Goal: Task Accomplishment & Management: Manage account settings

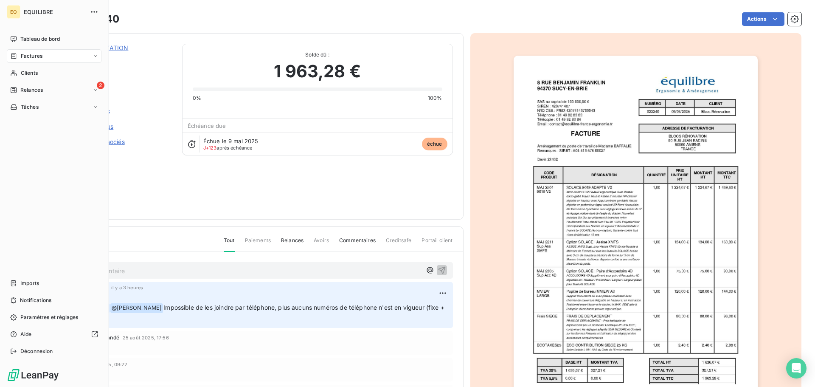
drag, startPoint x: 28, startPoint y: 54, endPoint x: 41, endPoint y: 51, distance: 13.8
click at [28, 54] on span "Factures" at bounding box center [32, 56] width 22 height 8
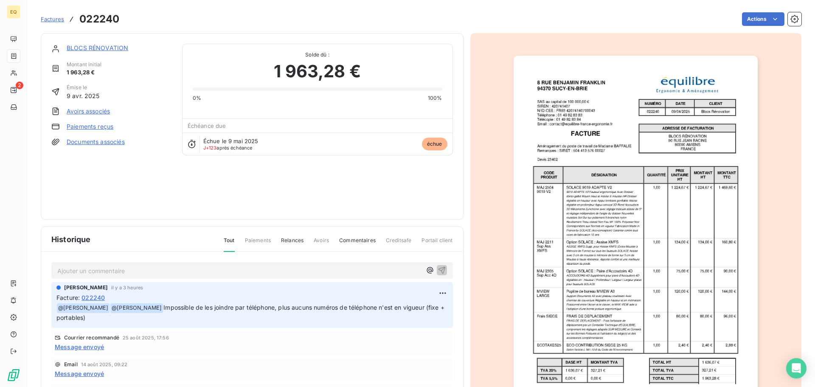
drag, startPoint x: 47, startPoint y: 20, endPoint x: 63, endPoint y: 19, distance: 15.8
click at [48, 20] on span "Factures" at bounding box center [52, 19] width 23 height 7
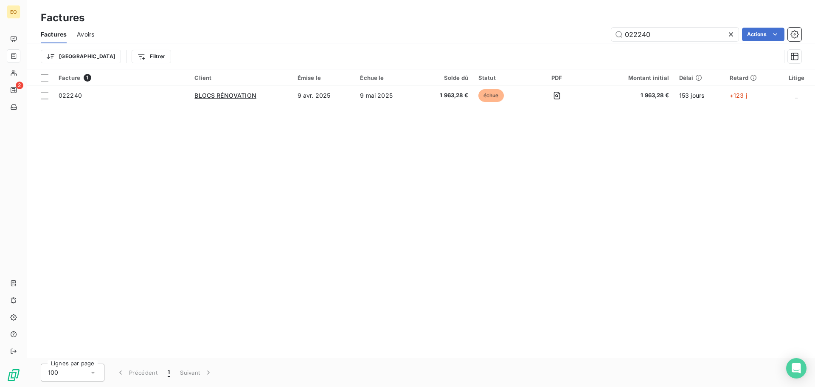
drag, startPoint x: 606, startPoint y: 36, endPoint x: 599, endPoint y: 38, distance: 7.5
click at [602, 37] on div "022240 Actions" at bounding box center [452, 35] width 697 height 14
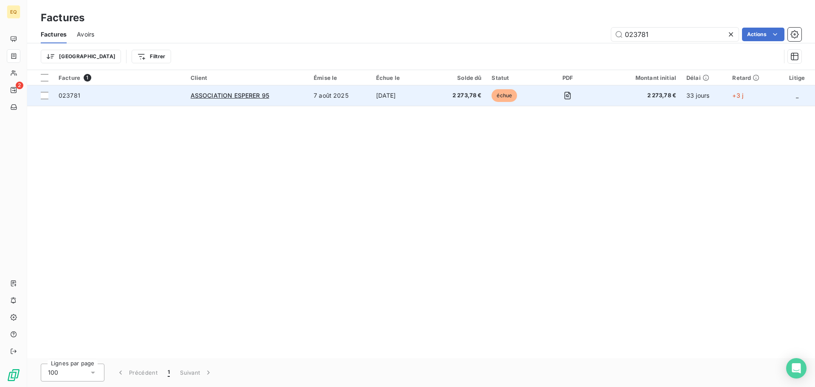
type input "023781"
click at [306, 96] on td "ASSOCIATION ESPERER 95" at bounding box center [247, 95] width 123 height 20
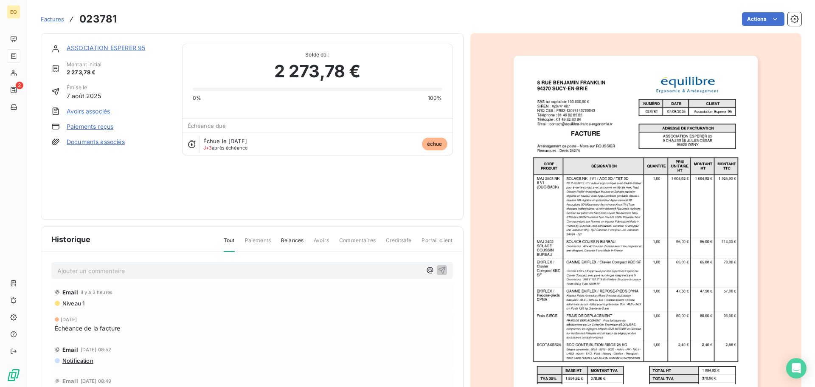
click at [93, 47] on link "ASSOCIATION ESPERER 95" at bounding box center [106, 47] width 79 height 7
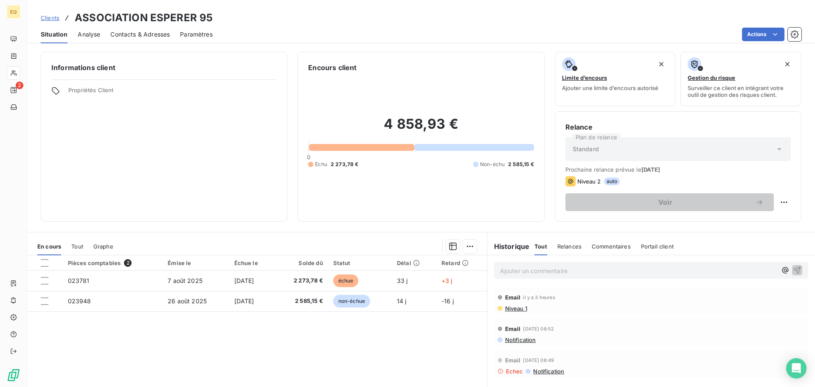
click at [56, 20] on span "Clients" at bounding box center [50, 17] width 19 height 7
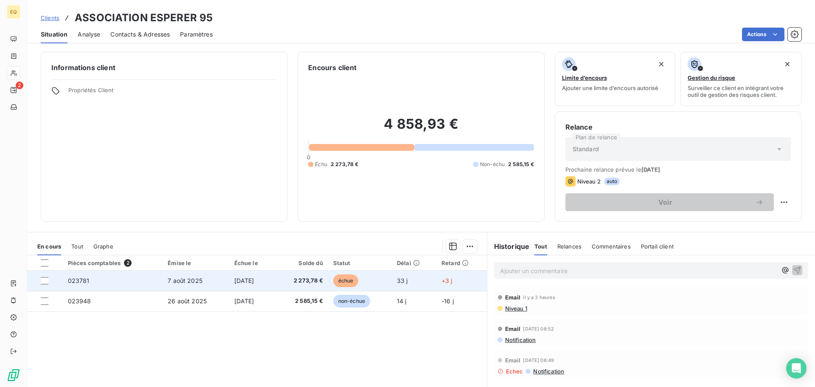
click at [229, 279] on td "[DATE]" at bounding box center [252, 280] width 46 height 20
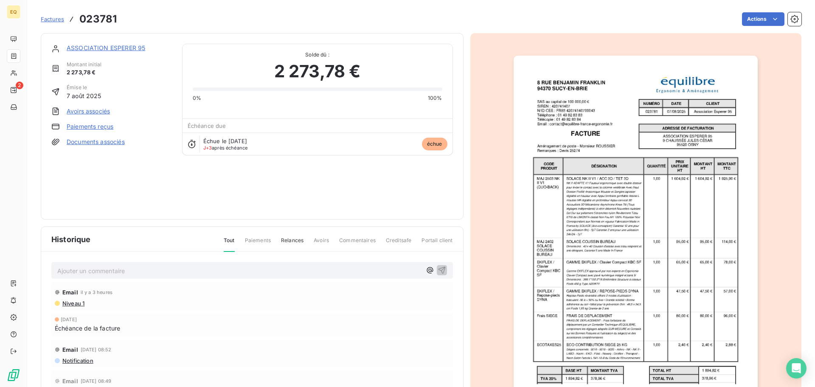
click at [111, 47] on link "ASSOCIATION ESPERER 95" at bounding box center [106, 47] width 79 height 7
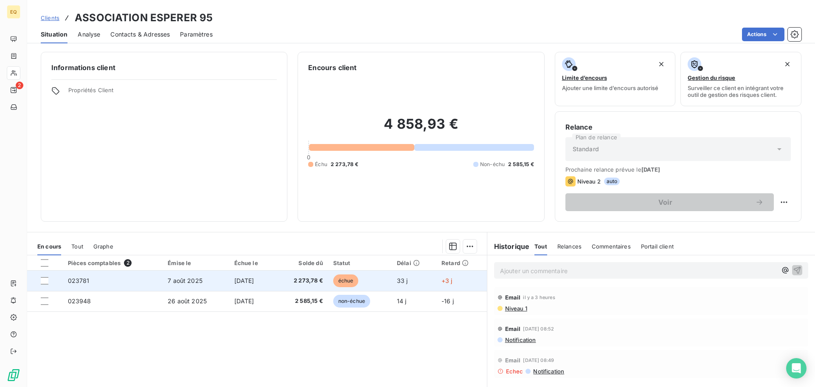
click at [234, 278] on span "[DATE]" at bounding box center [244, 280] width 20 height 7
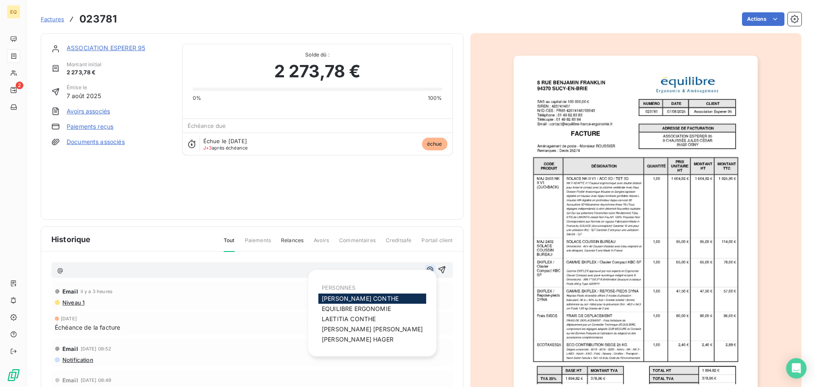
click at [426, 270] on icon "button" at bounding box center [430, 269] width 8 height 8
click at [345, 296] on span "[PERSON_NAME]" at bounding box center [360, 298] width 77 height 7
drag, startPoint x: 421, startPoint y: 270, endPoint x: 392, endPoint y: 284, distance: 32.1
click at [426, 271] on icon "button" at bounding box center [430, 270] width 8 height 8
click at [346, 316] on span "[PERSON_NAME]" at bounding box center [349, 318] width 54 height 7
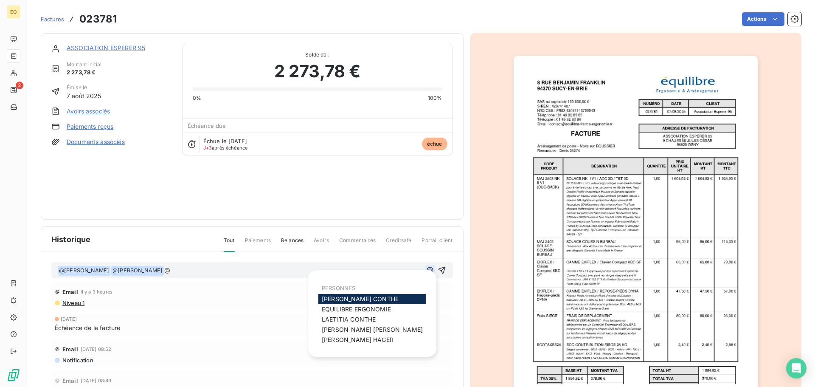
click at [426, 269] on icon "button" at bounding box center [430, 270] width 8 height 8
click at [350, 337] on span "[PERSON_NAME]" at bounding box center [358, 339] width 72 height 7
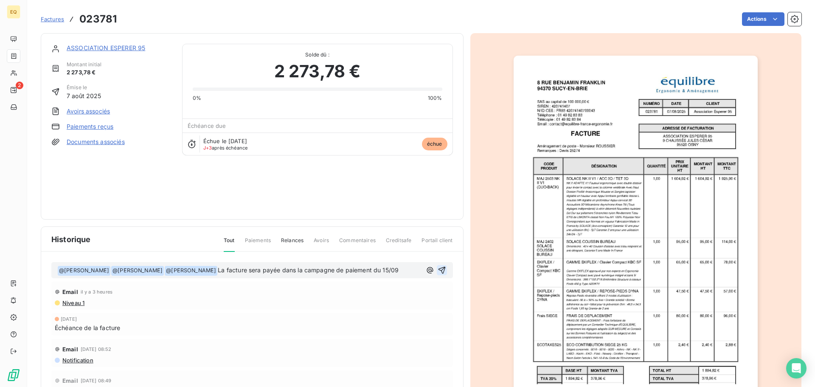
click at [438, 269] on icon "button" at bounding box center [441, 270] width 7 height 7
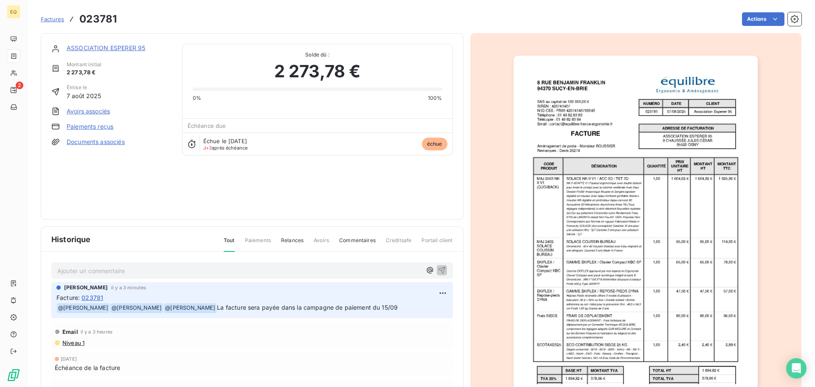
click at [112, 46] on link "ASSOCIATION ESPERER 95" at bounding box center [106, 47] width 79 height 7
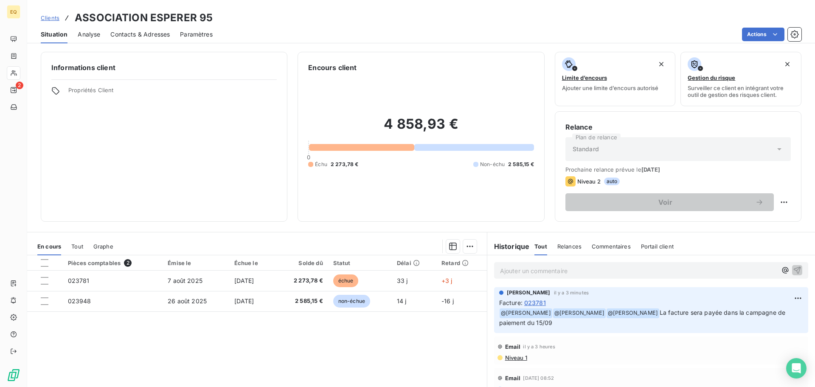
click at [141, 34] on span "Contacts & Adresses" at bounding box center [139, 34] width 59 height 8
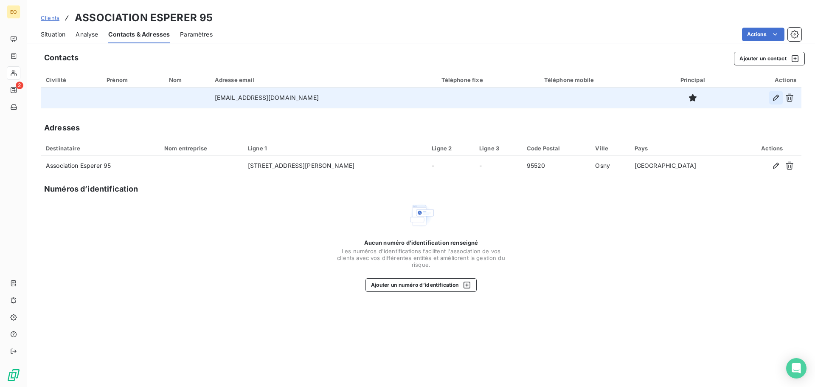
click at [774, 96] on icon "button" at bounding box center [776, 97] width 8 height 8
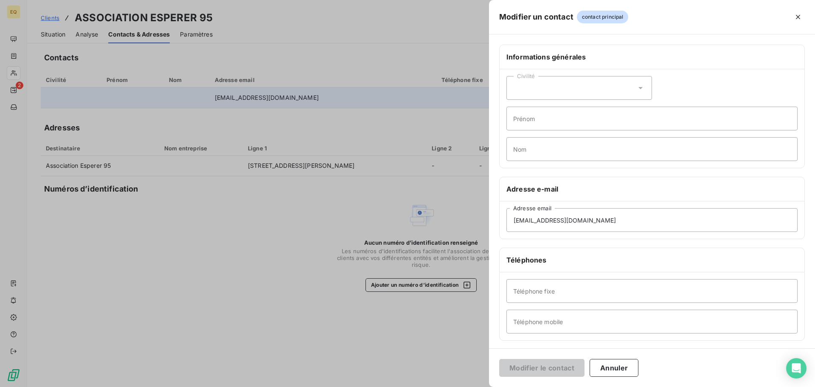
click at [553, 88] on div "Civilité" at bounding box center [579, 88] width 146 height 24
click at [538, 125] on span "Monsieur" at bounding box center [535, 125] width 25 height 8
click at [538, 124] on input "Prénom" at bounding box center [651, 119] width 291 height 24
click at [527, 149] on input "Nom" at bounding box center [651, 149] width 291 height 24
type input "HERRERO"
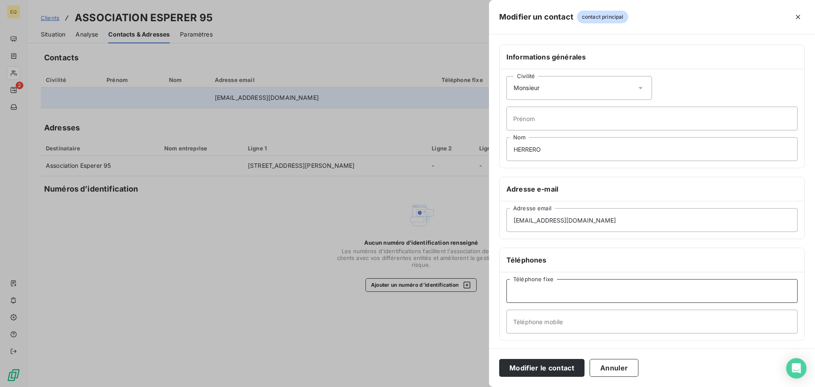
click at [533, 290] on input "Téléphone fixe" at bounding box center [651, 291] width 291 height 24
type input "[PHONE_NUMBER]"
click at [535, 369] on button "Modifier le contact" at bounding box center [541, 368] width 85 height 18
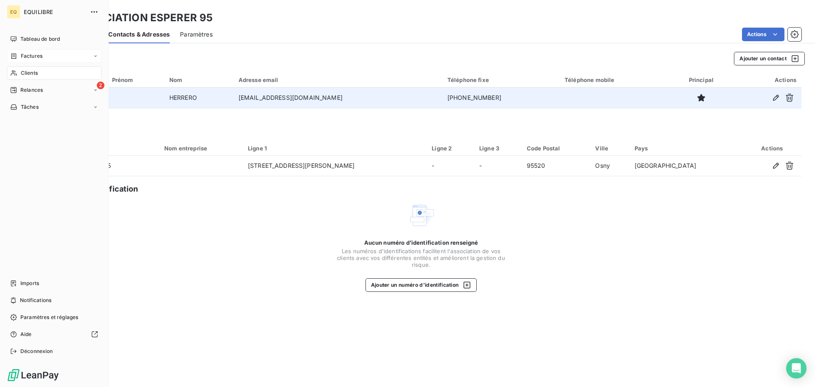
click at [31, 54] on span "Factures" at bounding box center [32, 56] width 22 height 8
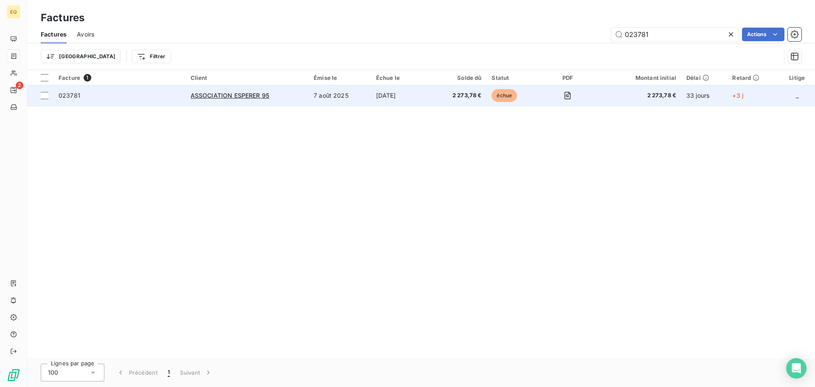
click at [306, 96] on td "ASSOCIATION ESPERER 95" at bounding box center [247, 95] width 123 height 20
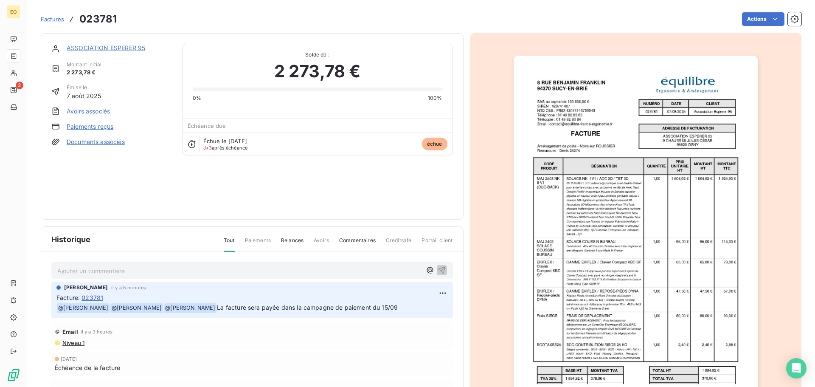
click at [135, 47] on link "ASSOCIATION ESPERER 95" at bounding box center [106, 47] width 79 height 7
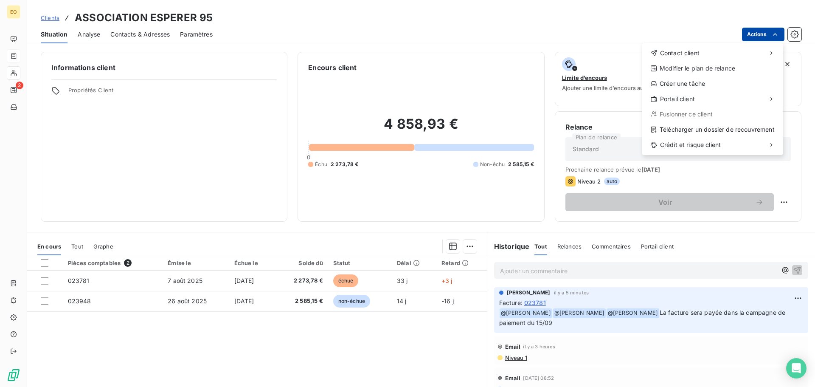
click at [757, 33] on html "EQ 2 Clients ASSOCIATION ESPERER 95 Situation Analyse Contacts & Adresses Param…" at bounding box center [407, 193] width 815 height 387
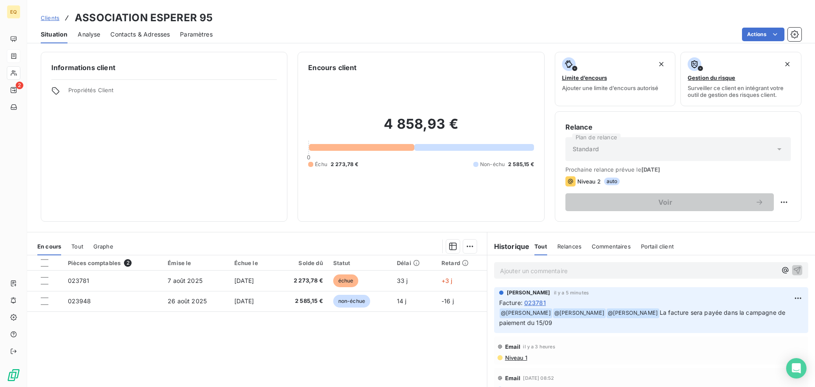
click at [239, 158] on html "EQ 2 Clients ASSOCIATION ESPERER 95 Situation Analyse Contacts & Adresses Param…" at bounding box center [407, 193] width 815 height 387
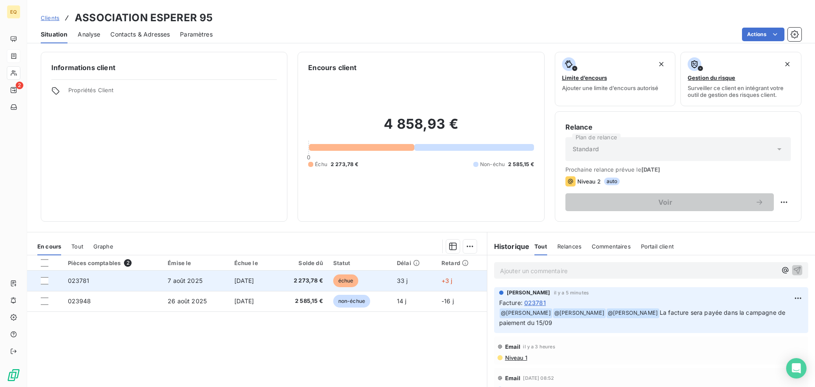
click at [209, 283] on td "7 août 2025" at bounding box center [196, 280] width 66 height 20
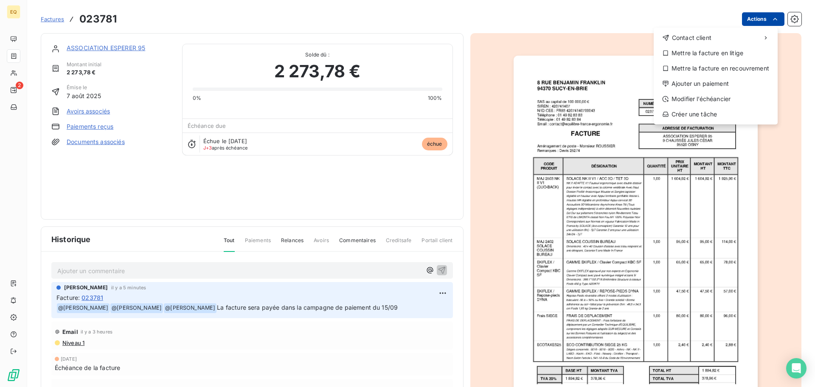
click at [754, 19] on html "EQ 2 Factures 023781 Actions Contact client Mettre la facture en litige Mettre …" at bounding box center [407, 193] width 815 height 387
click at [689, 84] on div "Ajouter un paiement" at bounding box center [715, 84] width 117 height 14
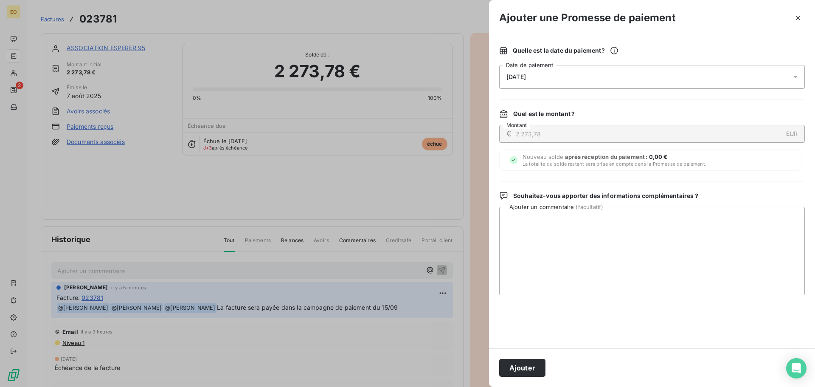
click at [571, 76] on div "[DATE]" at bounding box center [652, 77] width 306 height 24
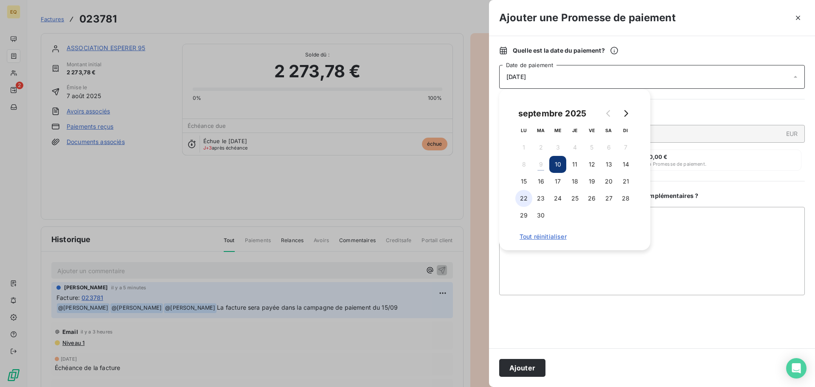
click at [524, 196] on button "22" at bounding box center [523, 198] width 17 height 17
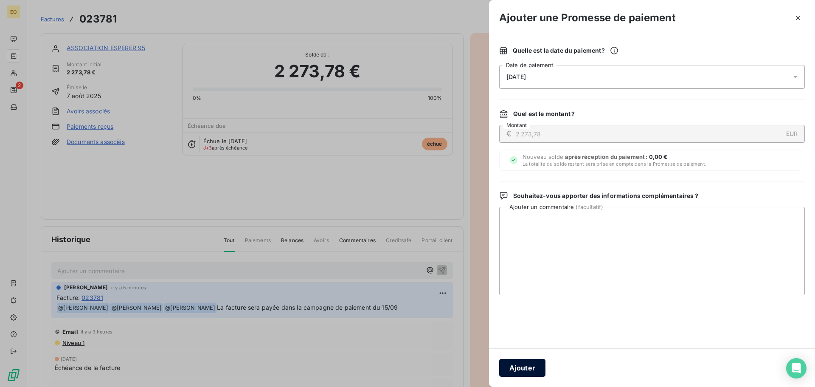
click at [516, 363] on button "Ajouter" at bounding box center [522, 368] width 46 height 18
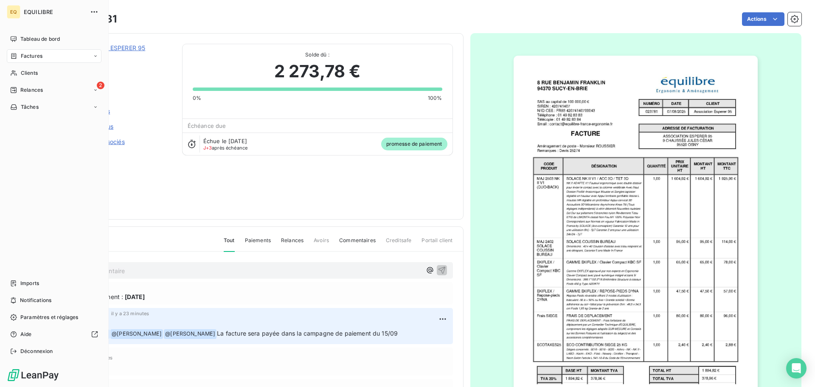
click at [27, 53] on span "Factures" at bounding box center [32, 56] width 22 height 8
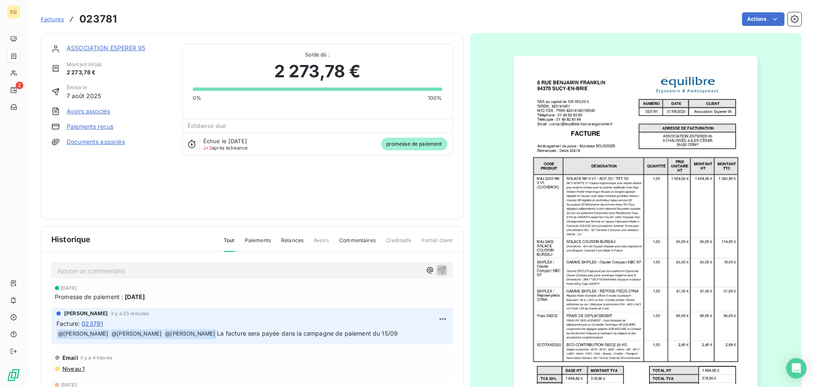
click at [53, 19] on span "Factures" at bounding box center [52, 19] width 23 height 7
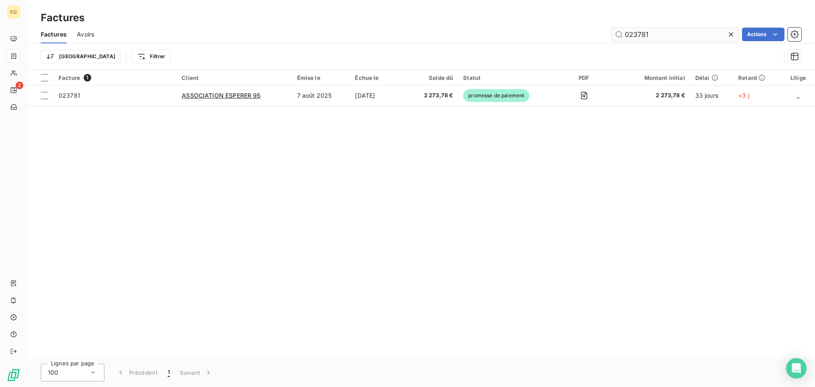
drag, startPoint x: 658, startPoint y: 37, endPoint x: 619, endPoint y: 37, distance: 39.5
click at [619, 37] on input "023781" at bounding box center [674, 35] width 127 height 14
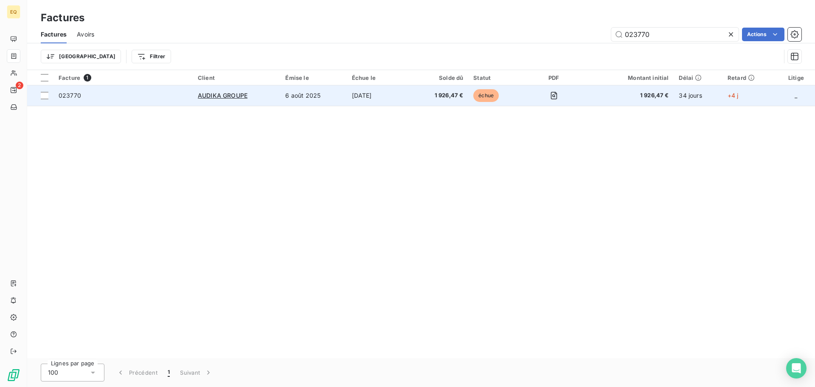
type input "023770"
click at [333, 93] on td "6 août 2025" at bounding box center [313, 95] width 66 height 20
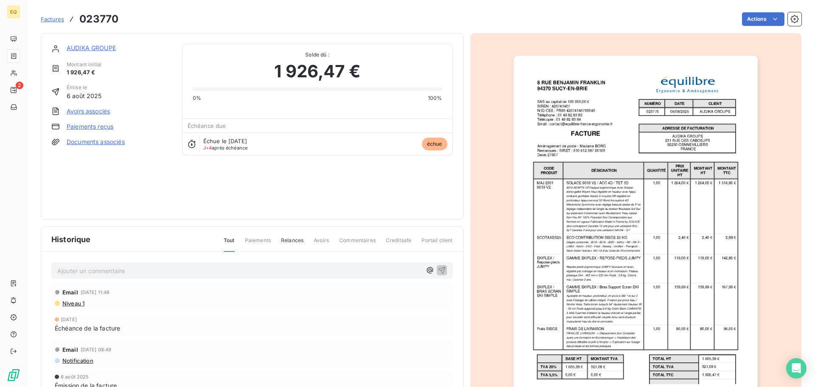
click at [55, 20] on span "Factures" at bounding box center [52, 19] width 23 height 7
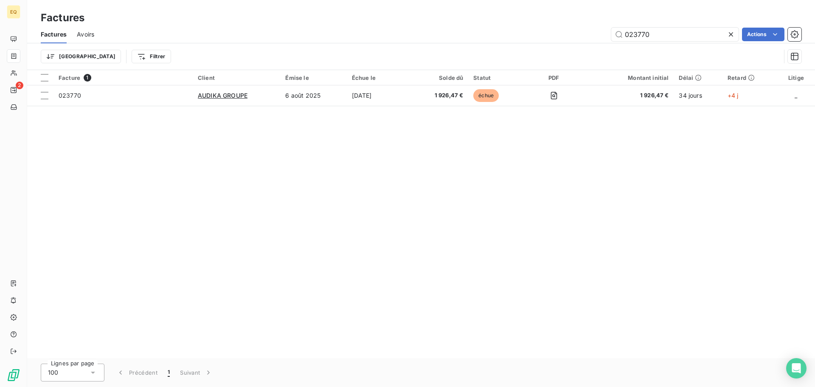
drag, startPoint x: 644, startPoint y: 31, endPoint x: 607, endPoint y: 32, distance: 37.4
click at [607, 32] on div "023770 Actions" at bounding box center [452, 35] width 697 height 14
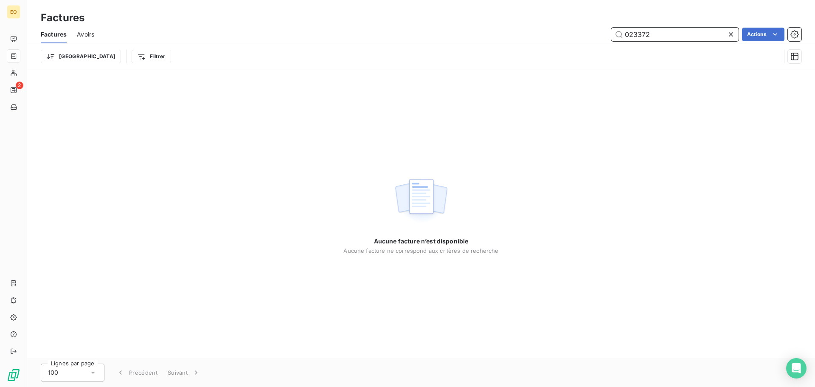
drag, startPoint x: 653, startPoint y: 33, endPoint x: 607, endPoint y: 39, distance: 46.2
click at [611, 35] on input "023372" at bounding box center [674, 35] width 127 height 14
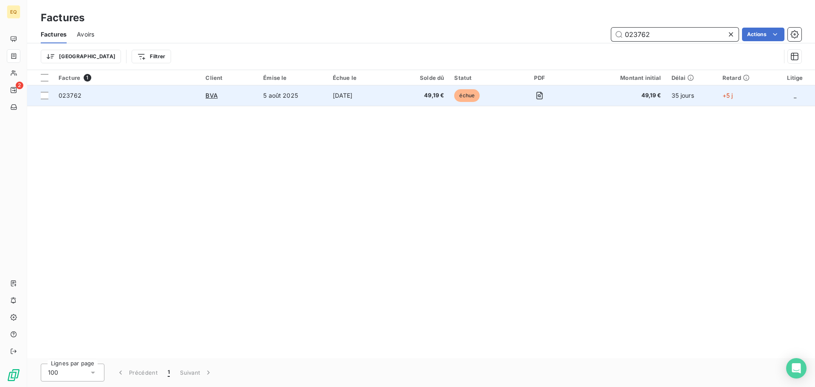
type input "023762"
click at [396, 96] on td "[DATE]" at bounding box center [362, 95] width 68 height 20
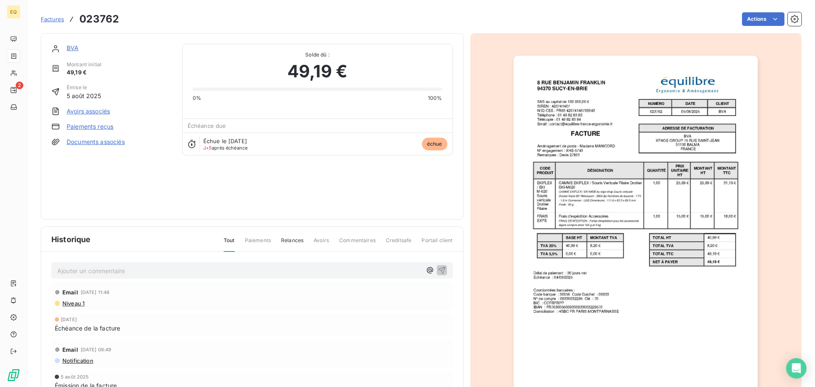
drag, startPoint x: 53, startPoint y: 18, endPoint x: 58, endPoint y: 17, distance: 4.7
click at [53, 17] on span "Factures" at bounding box center [52, 19] width 23 height 7
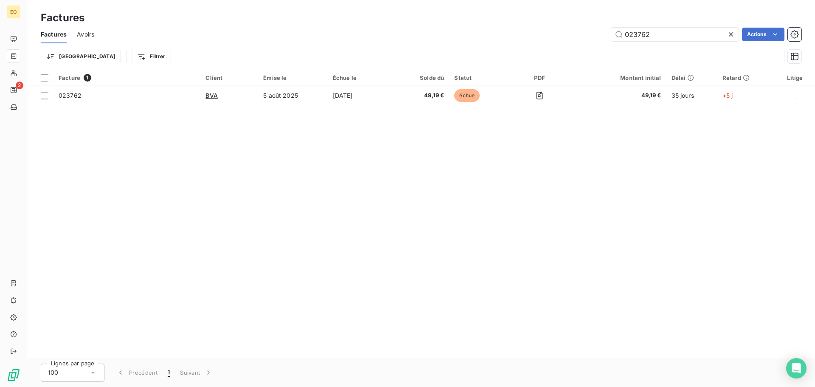
drag, startPoint x: 604, startPoint y: 30, endPoint x: 590, endPoint y: 29, distance: 14.0
click at [591, 29] on div "023762 Actions" at bounding box center [452, 35] width 697 height 14
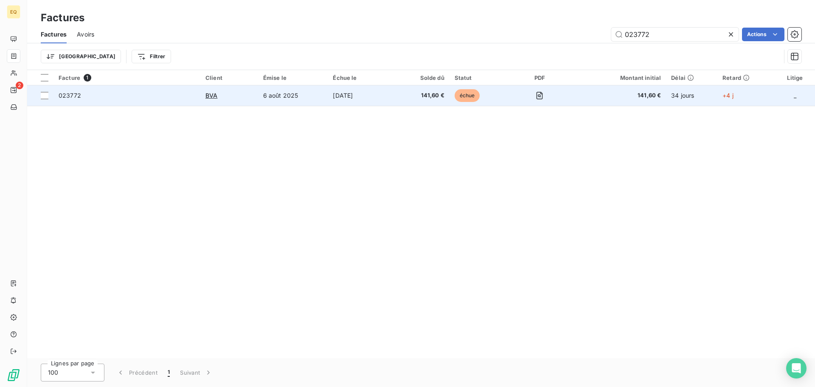
type input "023772"
click at [422, 97] on span "141,60 €" at bounding box center [422, 95] width 43 height 8
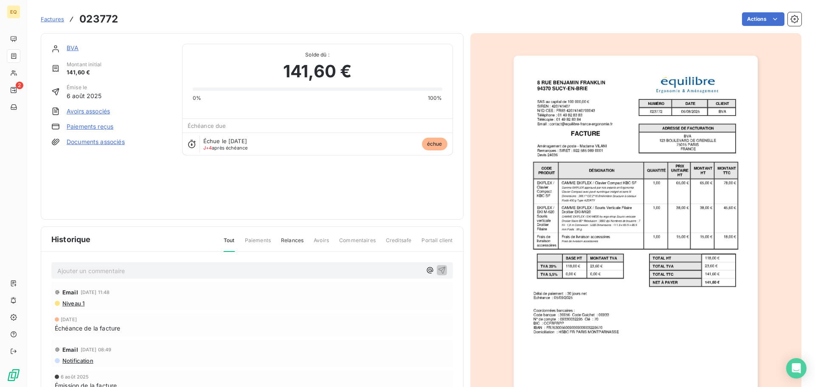
click at [54, 20] on span "Factures" at bounding box center [52, 19] width 23 height 7
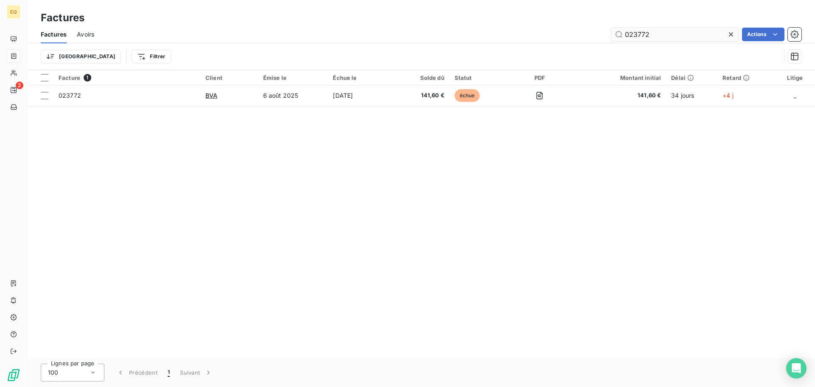
drag, startPoint x: 665, startPoint y: 37, endPoint x: 616, endPoint y: 37, distance: 49.2
click at [616, 37] on input "023772" at bounding box center [674, 35] width 127 height 14
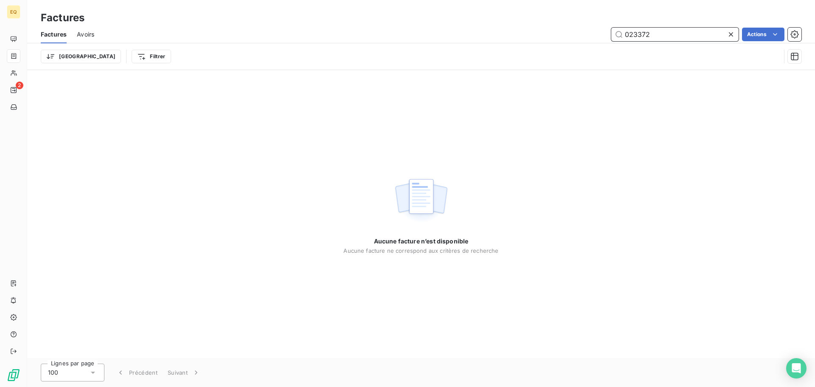
drag, startPoint x: 659, startPoint y: 38, endPoint x: 588, endPoint y: 37, distance: 70.9
click at [590, 34] on div "023372 Actions" at bounding box center [452, 35] width 697 height 14
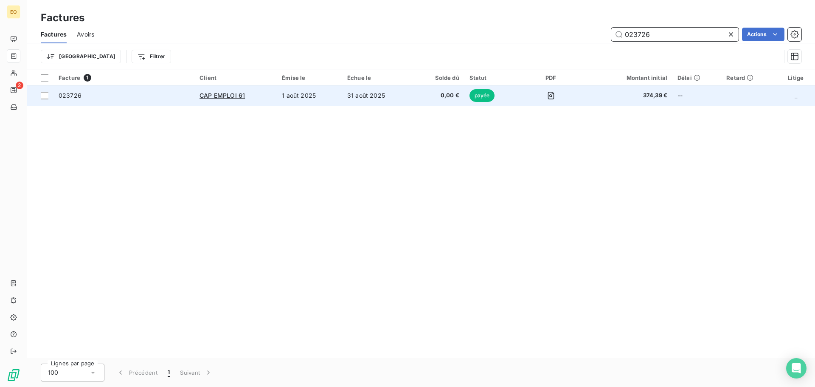
type input "023726"
click at [327, 94] on td "1 août 2025" at bounding box center [309, 95] width 65 height 20
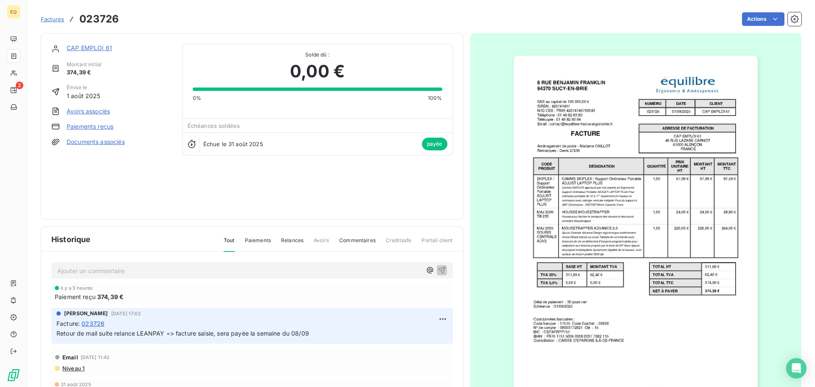
click at [54, 19] on span "Factures" at bounding box center [52, 19] width 23 height 7
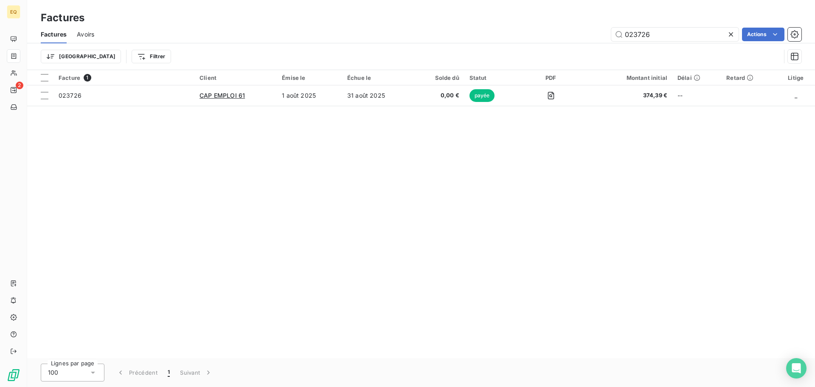
drag, startPoint x: 670, startPoint y: 37, endPoint x: 602, endPoint y: 40, distance: 67.6
click at [605, 37] on div "023726 Actions" at bounding box center [452, 35] width 697 height 14
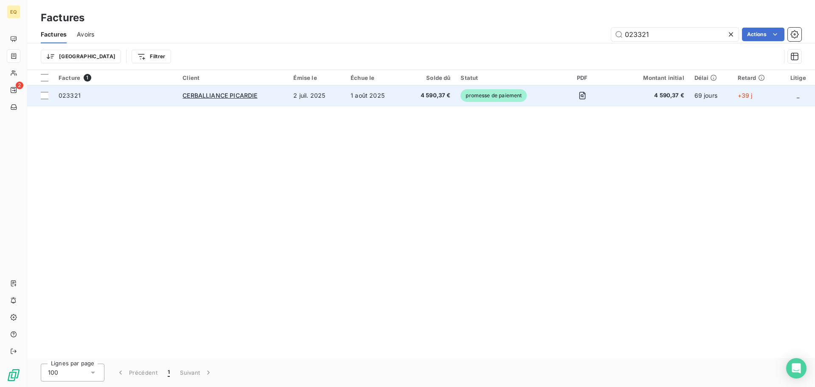
type input "023321"
click at [383, 94] on td "1 août 2025" at bounding box center [375, 95] width 58 height 20
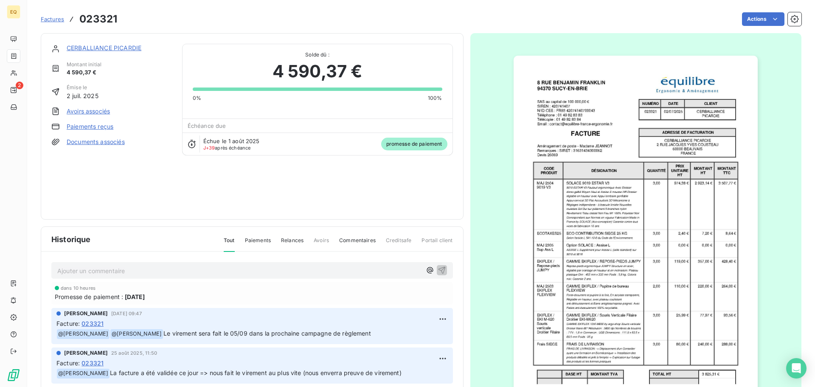
click at [53, 17] on span "Factures" at bounding box center [52, 19] width 23 height 7
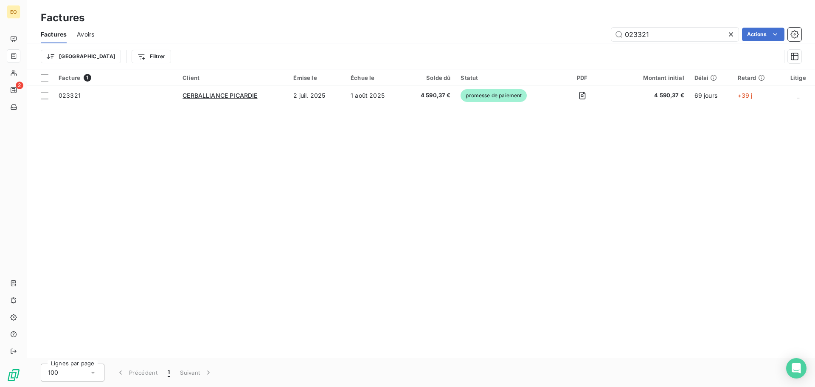
drag, startPoint x: 658, startPoint y: 36, endPoint x: 609, endPoint y: 37, distance: 49.3
click at [609, 37] on div "023321 Actions" at bounding box center [452, 35] width 697 height 14
type input "023711"
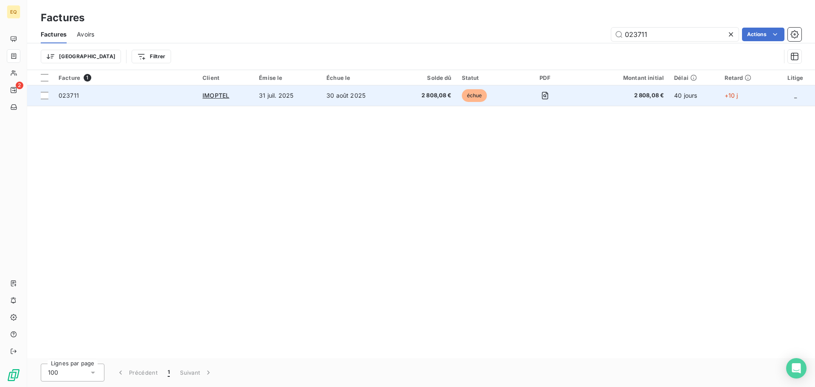
click at [358, 92] on td "30 août 2025" at bounding box center [358, 95] width 74 height 20
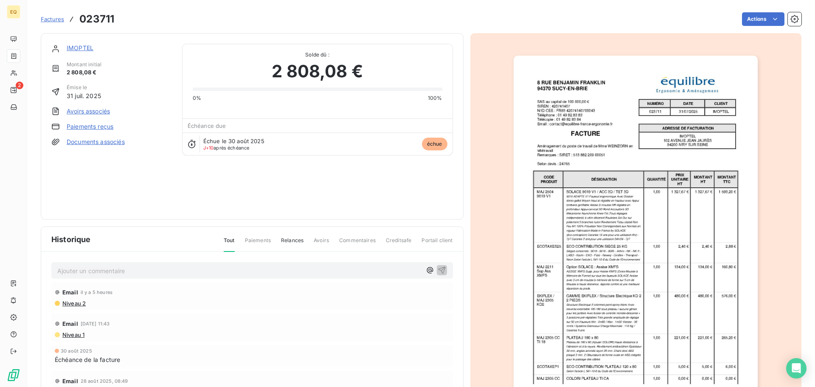
click at [56, 20] on span "Factures" at bounding box center [52, 19] width 23 height 7
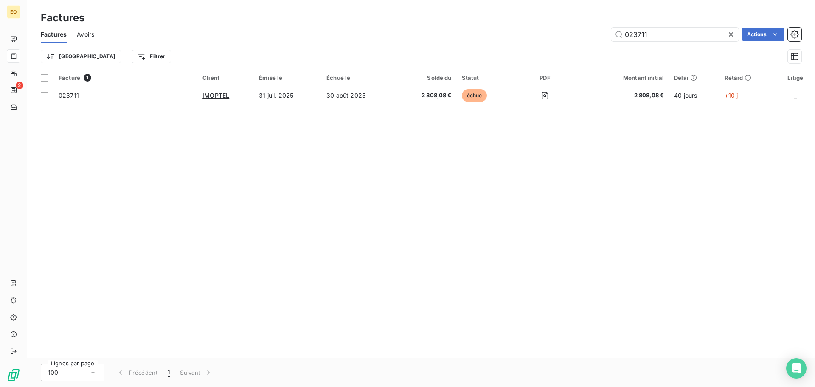
drag, startPoint x: 658, startPoint y: 35, endPoint x: 586, endPoint y: 26, distance: 72.7
click at [587, 25] on div "Factures Avoirs 023711 Actions" at bounding box center [421, 34] width 788 height 18
type input "023575"
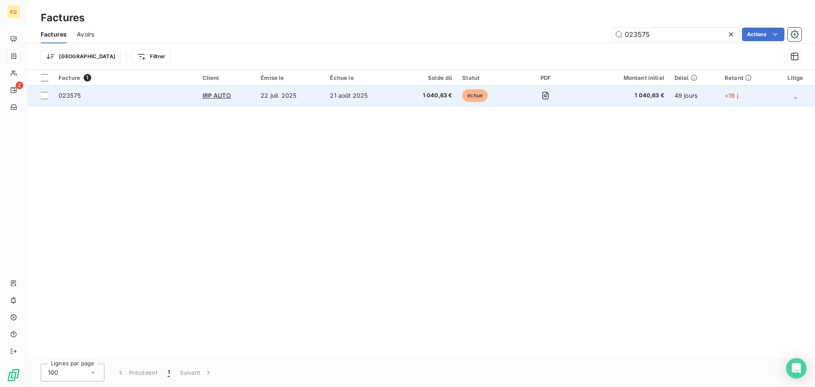
click at [335, 90] on td "21 août 2025" at bounding box center [361, 95] width 72 height 20
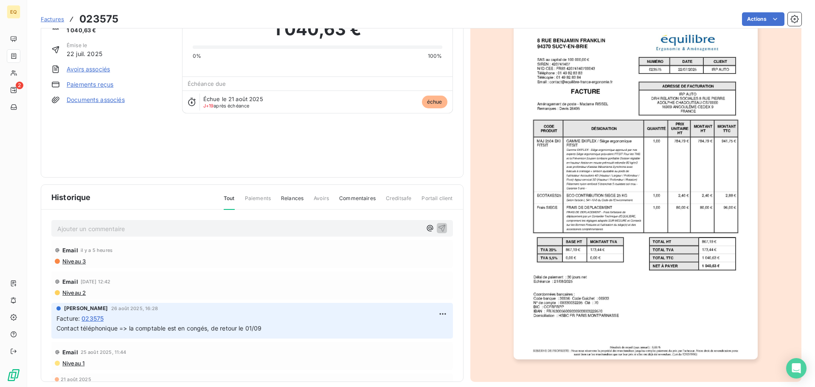
scroll to position [43, 0]
click at [56, 18] on span "Factures" at bounding box center [52, 19] width 23 height 7
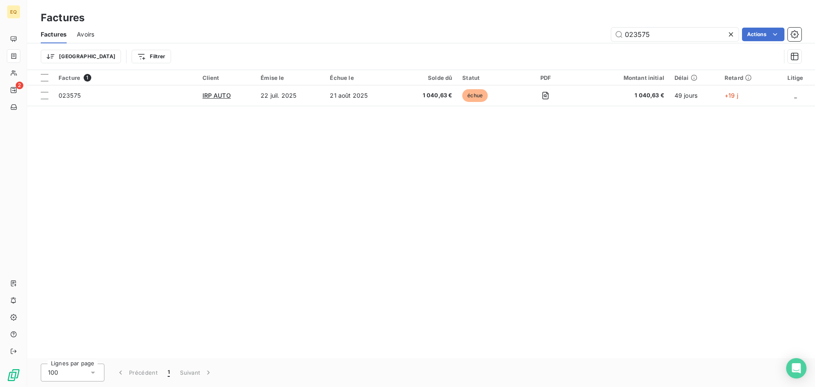
drag, startPoint x: 635, startPoint y: 33, endPoint x: 598, endPoint y: 32, distance: 37.0
click at [603, 31] on div "023575 Actions" at bounding box center [452, 35] width 697 height 14
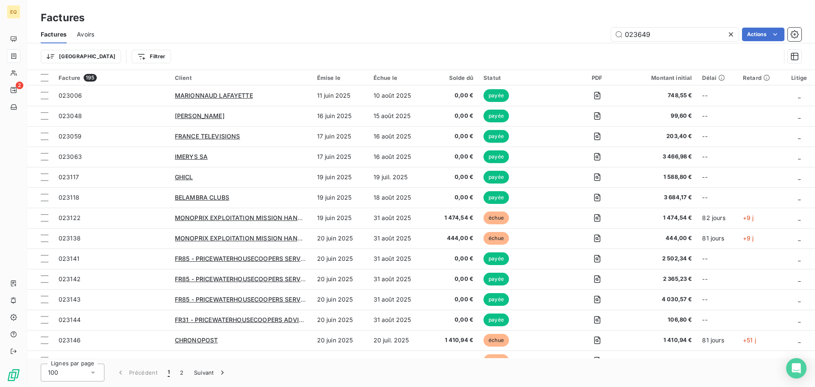
type input "023649"
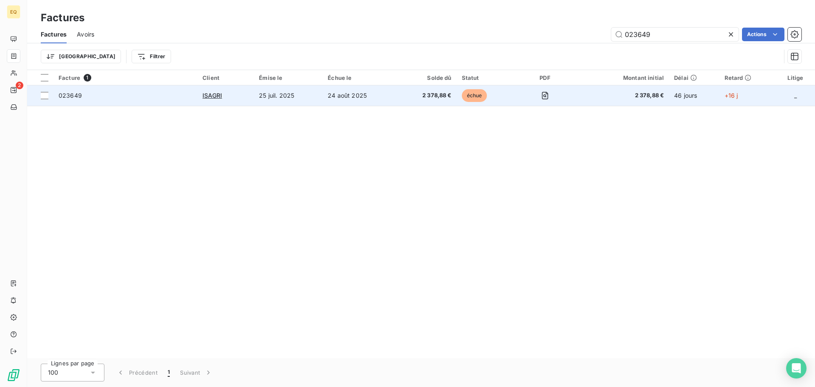
click at [417, 87] on td "2 378,88 €" at bounding box center [426, 95] width 59 height 20
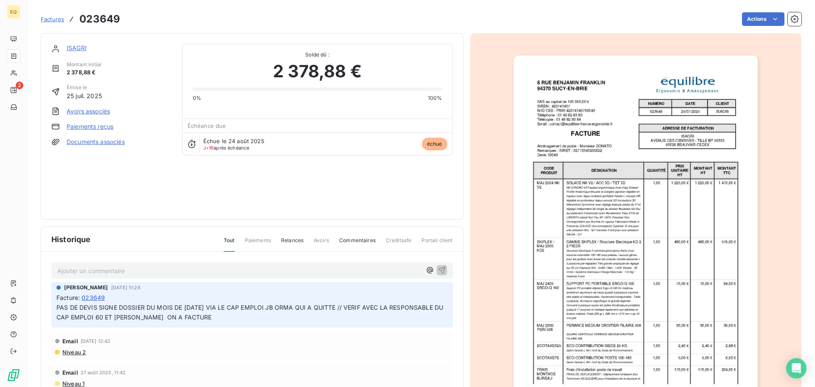
click at [59, 17] on span "Factures" at bounding box center [52, 19] width 23 height 7
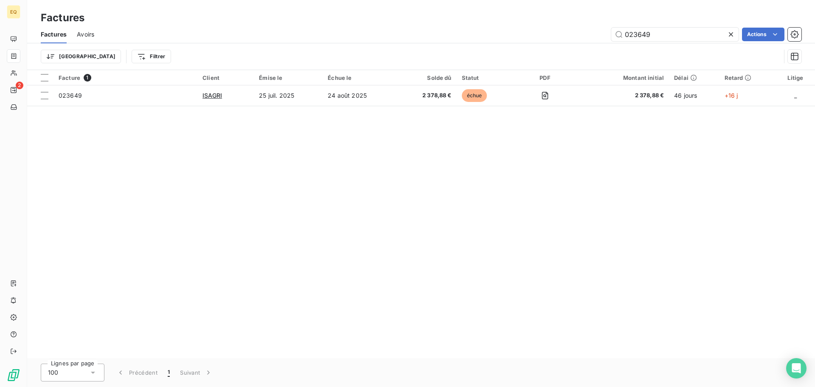
drag, startPoint x: 659, startPoint y: 40, endPoint x: 607, endPoint y: 43, distance: 52.3
click at [616, 38] on input "023649" at bounding box center [674, 35] width 127 height 14
type input "023653"
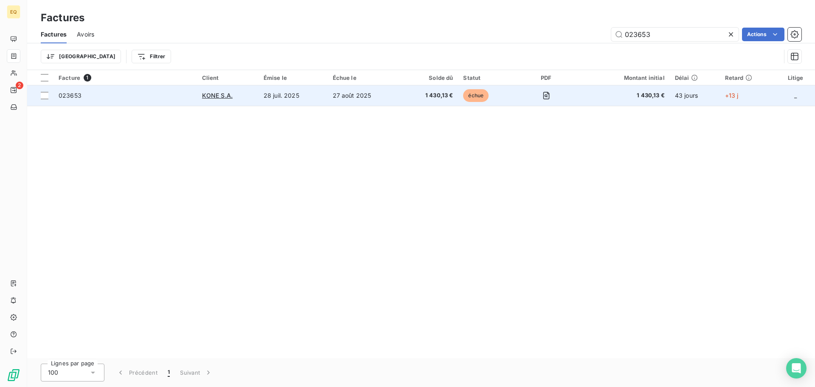
click at [288, 93] on td "28 juil. 2025" at bounding box center [293, 95] width 69 height 20
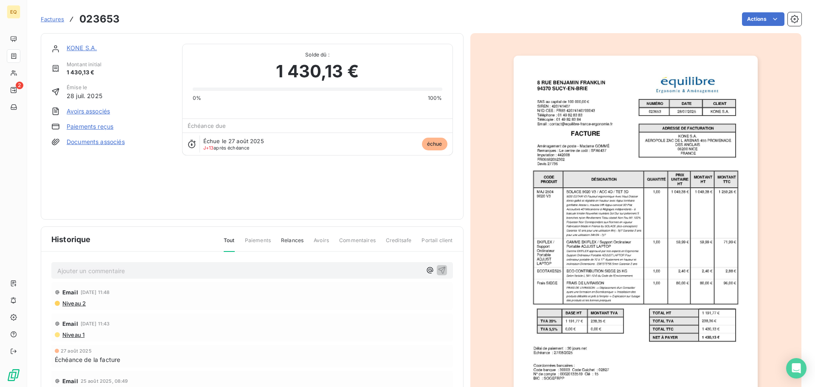
click at [48, 18] on span "Factures" at bounding box center [52, 19] width 23 height 7
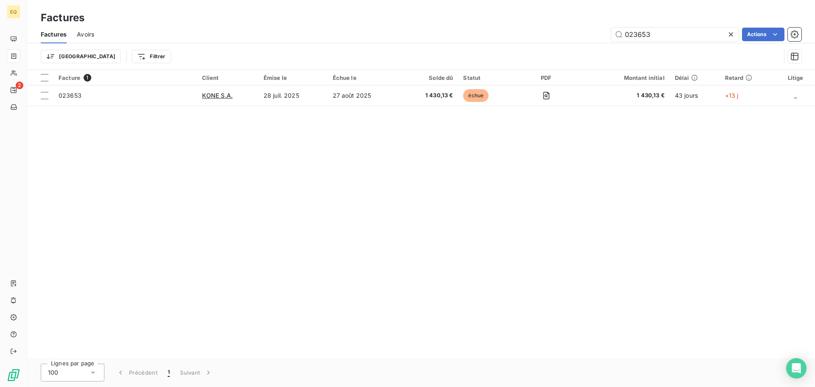
drag, startPoint x: 662, startPoint y: 39, endPoint x: 578, endPoint y: 33, distance: 84.3
click at [578, 33] on div "023653 Actions" at bounding box center [452, 35] width 697 height 14
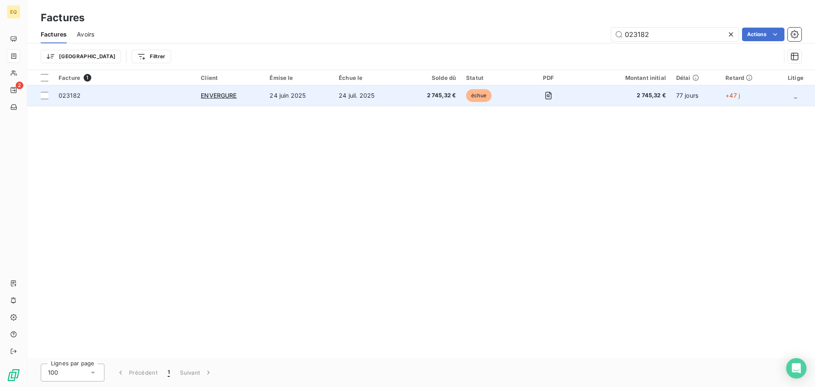
type input "023182"
click at [429, 96] on span "2 745,32 €" at bounding box center [432, 95] width 48 height 8
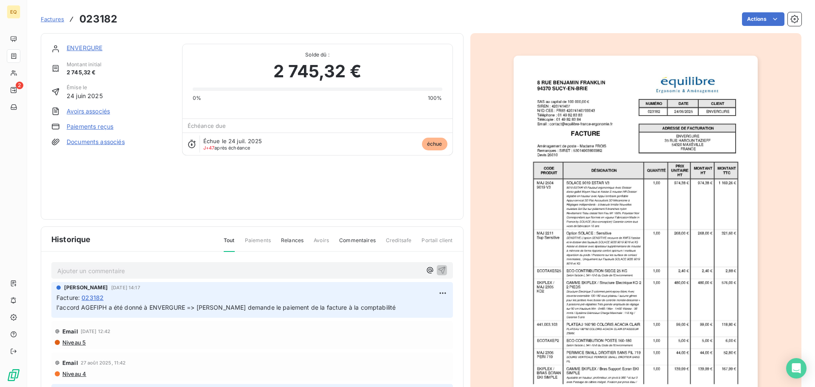
click at [92, 47] on link "ENVERGURE" at bounding box center [85, 47] width 36 height 7
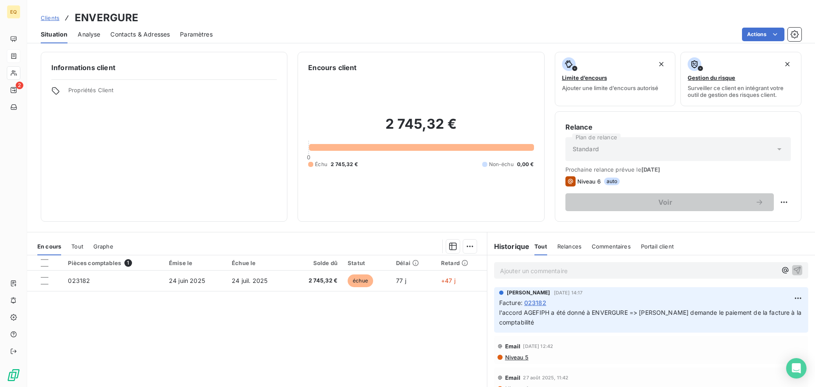
click at [51, 18] on span "Clients" at bounding box center [50, 17] width 19 height 7
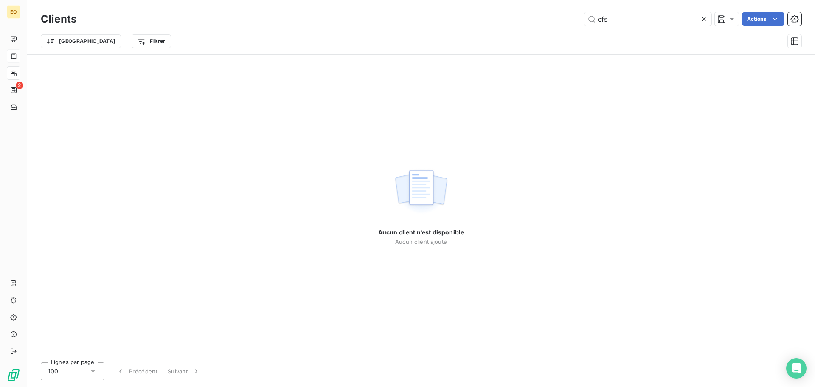
drag, startPoint x: 612, startPoint y: 21, endPoint x: 566, endPoint y: 14, distance: 46.3
click at [568, 16] on div "efs Actions" at bounding box center [444, 19] width 715 height 14
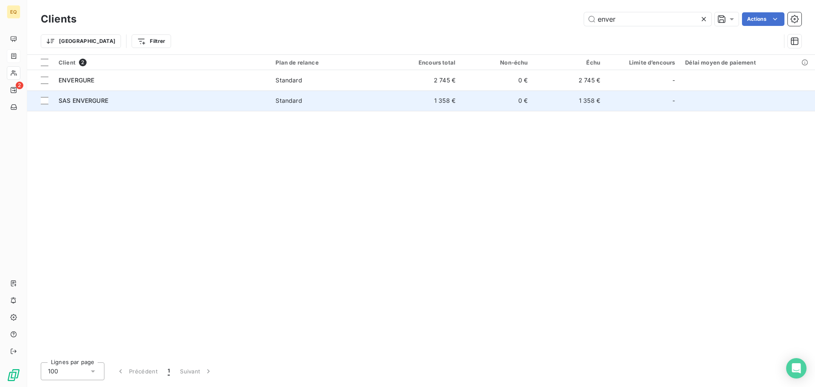
type input "enver"
click at [409, 101] on td "1 358 €" at bounding box center [424, 100] width 72 height 20
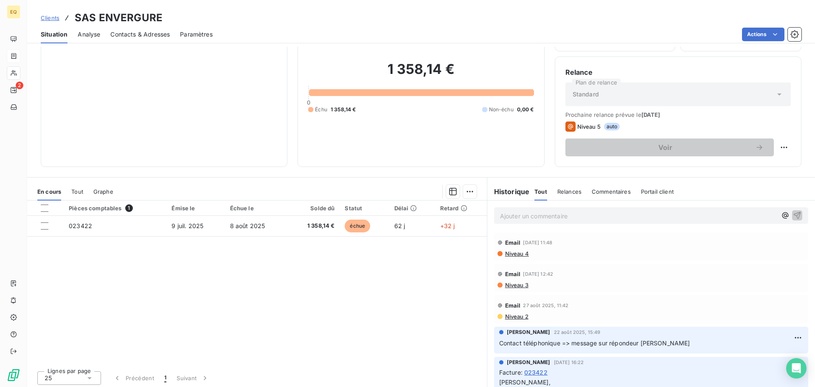
scroll to position [57, 0]
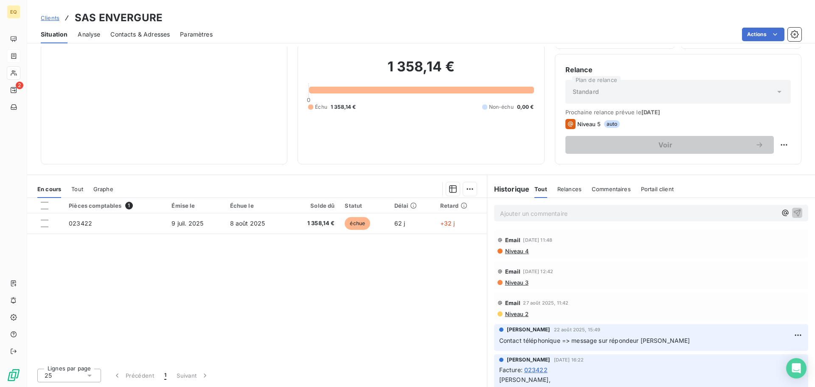
drag, startPoint x: 48, startPoint y: 19, endPoint x: 64, endPoint y: 20, distance: 16.2
click at [48, 19] on span "Clients" at bounding box center [50, 17] width 19 height 7
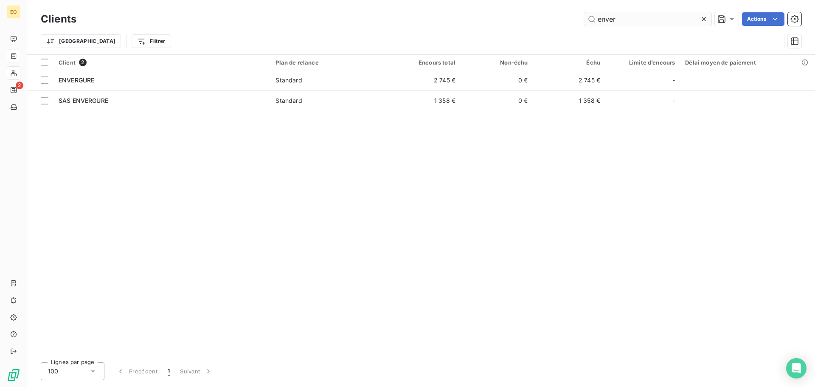
drag, startPoint x: 626, startPoint y: 20, endPoint x: 583, endPoint y: 20, distance: 42.5
click at [584, 20] on input "enver" at bounding box center [647, 19] width 127 height 14
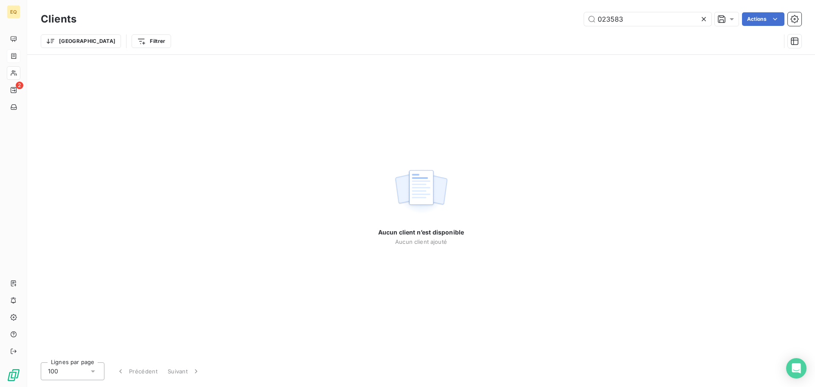
type input "023583"
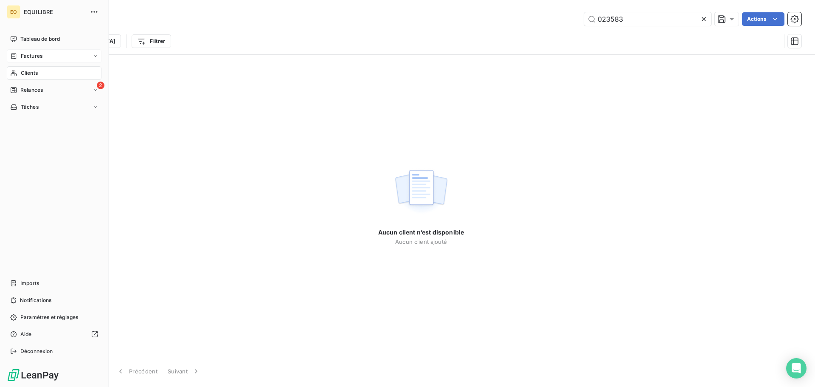
click at [25, 70] on span "Clients" at bounding box center [29, 73] width 17 height 8
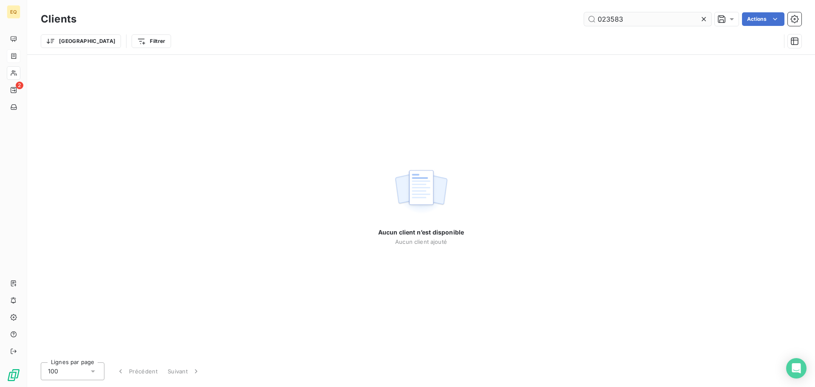
drag, startPoint x: 704, startPoint y: 20, endPoint x: 694, endPoint y: 21, distance: 10.2
click at [703, 20] on icon at bounding box center [704, 19] width 8 height 8
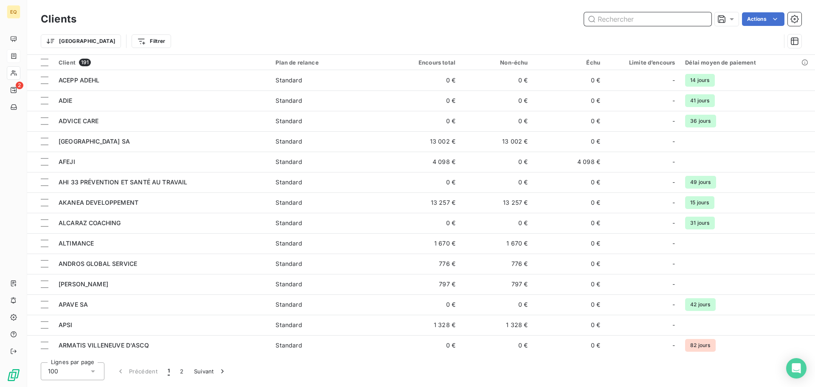
click at [597, 20] on input "text" at bounding box center [647, 19] width 127 height 14
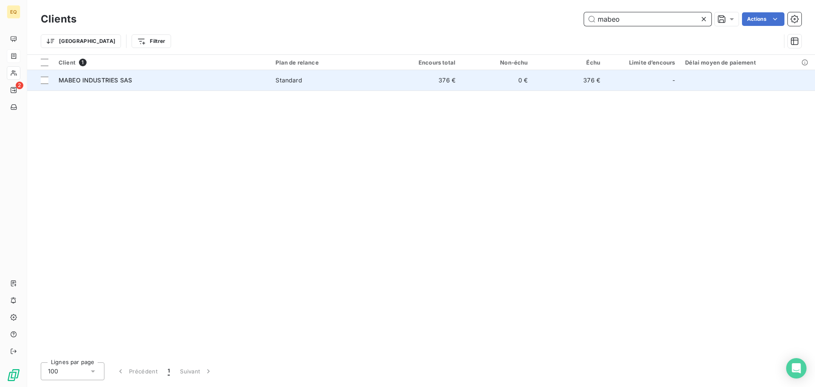
type input "mabeo"
click at [300, 77] on div "Standard" at bounding box center [289, 80] width 26 height 8
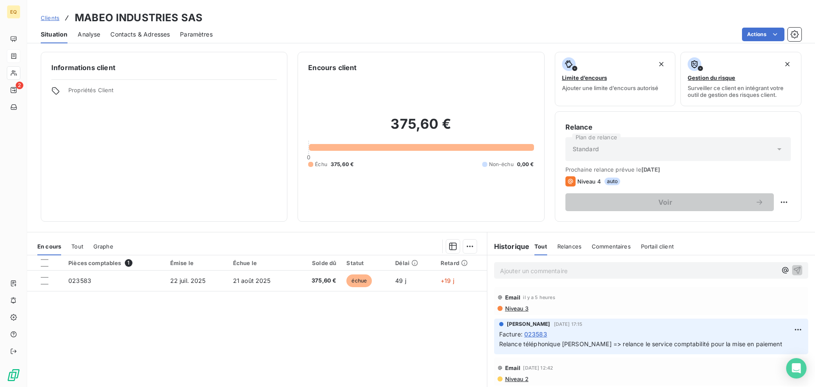
click at [51, 15] on span "Clients" at bounding box center [50, 17] width 19 height 7
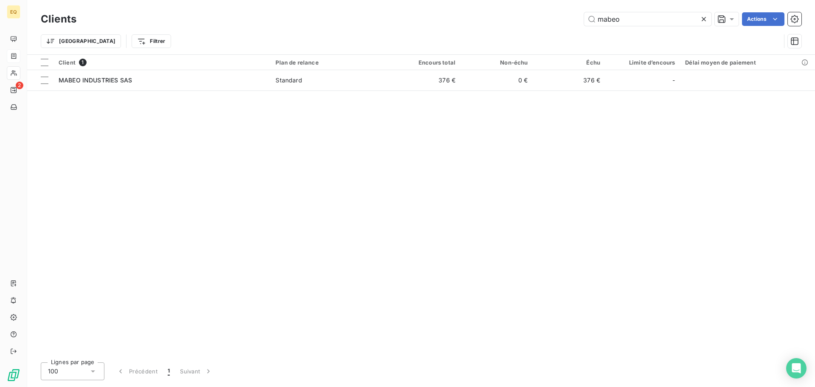
drag, startPoint x: 629, startPoint y: 20, endPoint x: 539, endPoint y: 9, distance: 91.1
click at [539, 9] on div "Clients mabeo Actions Trier Filtrer" at bounding box center [421, 27] width 788 height 54
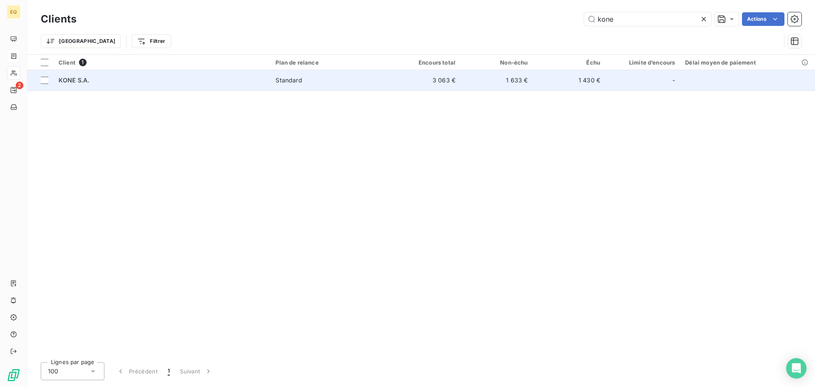
type input "kone"
click at [331, 82] on span "Standard" at bounding box center [329, 80] width 107 height 8
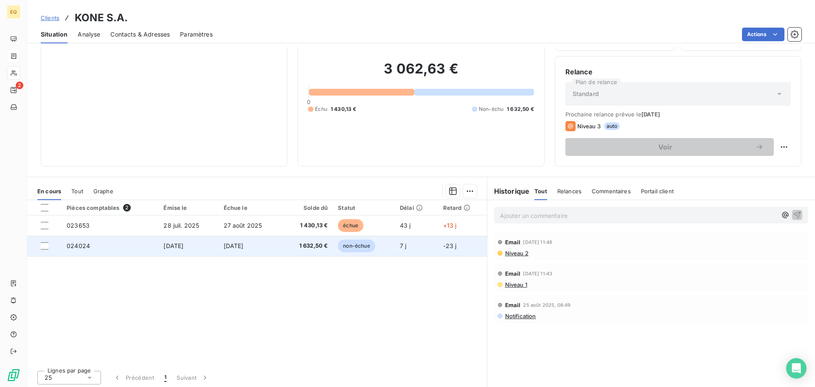
scroll to position [57, 0]
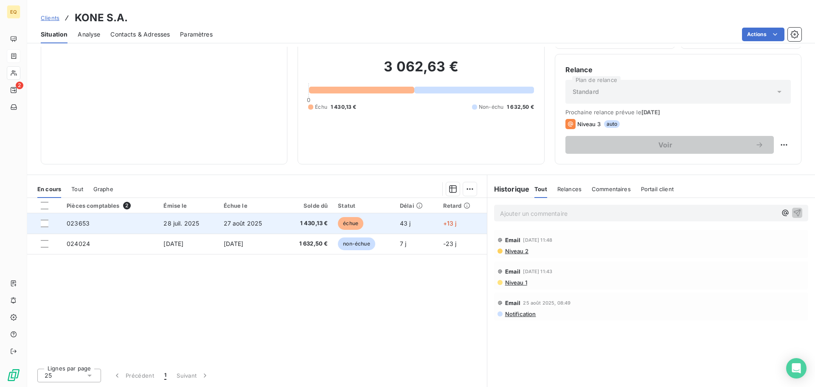
click at [262, 221] on td "27 août 2025" at bounding box center [251, 223] width 64 height 20
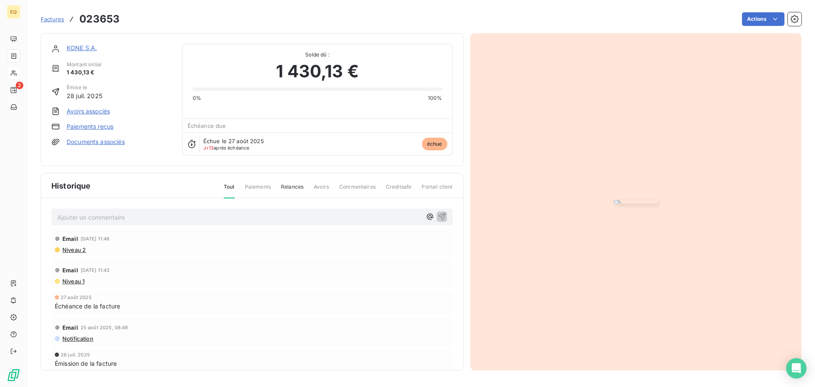
click at [58, 20] on span "Factures" at bounding box center [52, 19] width 23 height 7
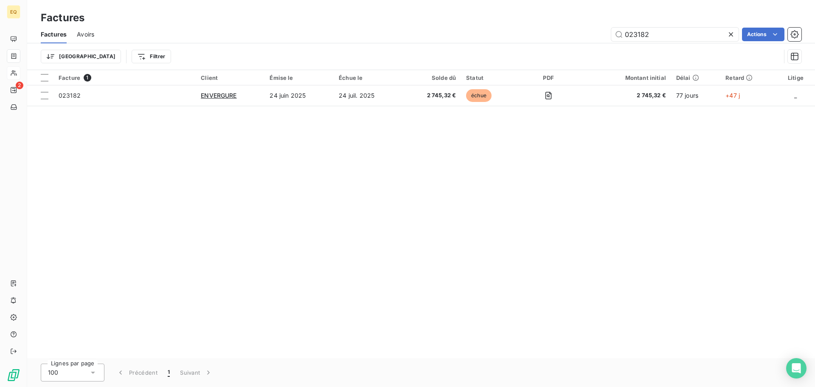
drag, startPoint x: 625, startPoint y: 34, endPoint x: 606, endPoint y: 35, distance: 18.7
click at [608, 34] on div "023182 Actions" at bounding box center [452, 35] width 697 height 14
type input "023691"
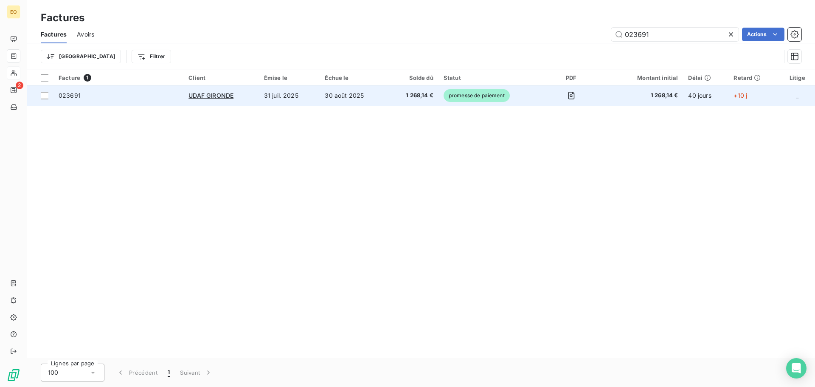
click at [274, 97] on td "31 juil. 2025" at bounding box center [289, 95] width 61 height 20
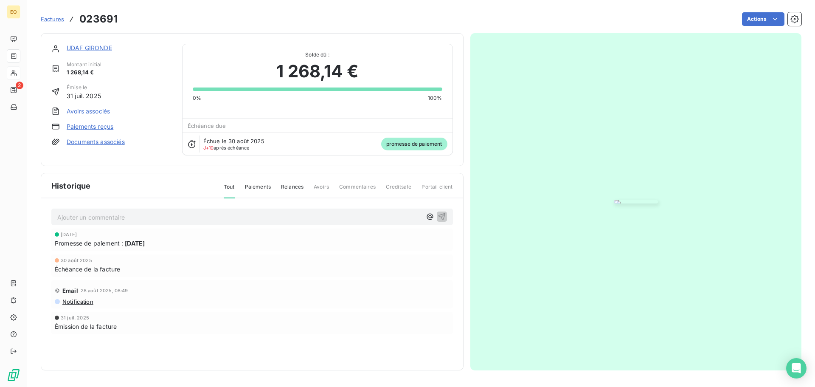
click at [110, 143] on link "Documents associés" at bounding box center [96, 142] width 58 height 8
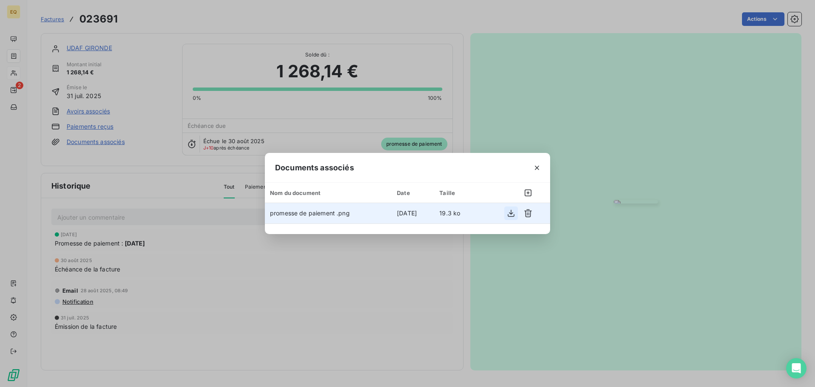
click at [509, 212] on icon "button" at bounding box center [511, 213] width 8 height 8
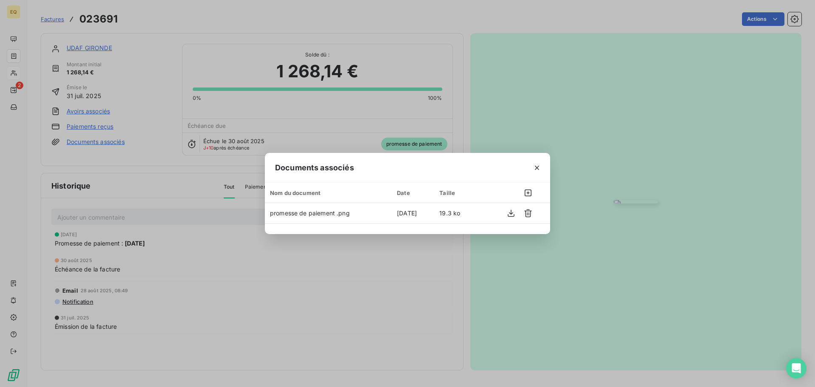
click at [174, 189] on div "Documents associés Nom du document Date Taille promesse de paiement .png [DATE]…" at bounding box center [407, 193] width 815 height 387
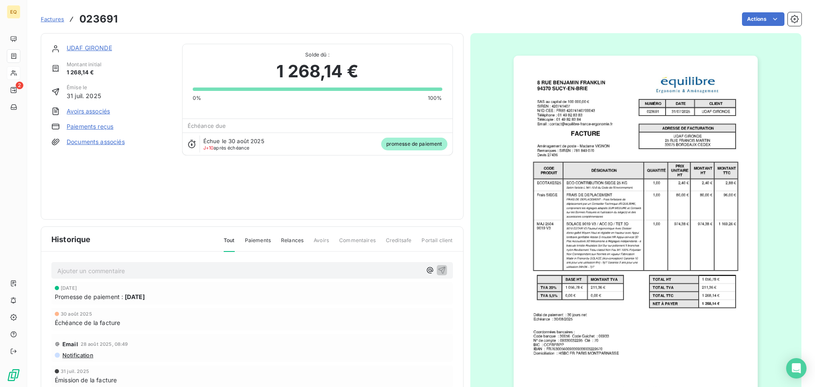
click at [55, 18] on span "Factures" at bounding box center [52, 19] width 23 height 7
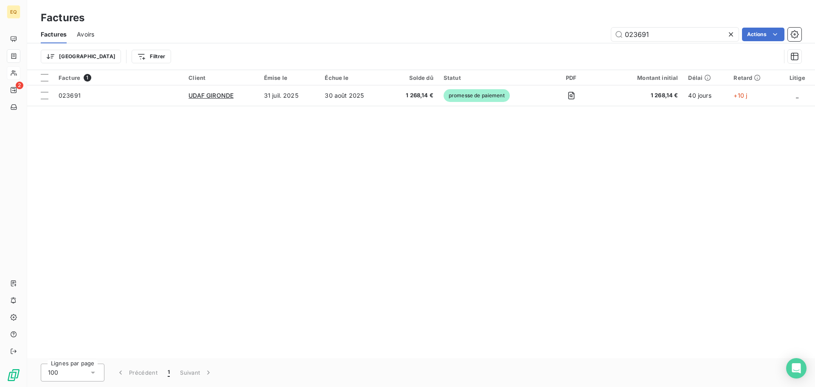
drag, startPoint x: 656, startPoint y: 34, endPoint x: 593, endPoint y: 31, distance: 62.9
click at [593, 31] on div "023691 Actions" at bounding box center [452, 35] width 697 height 14
type input "023649"
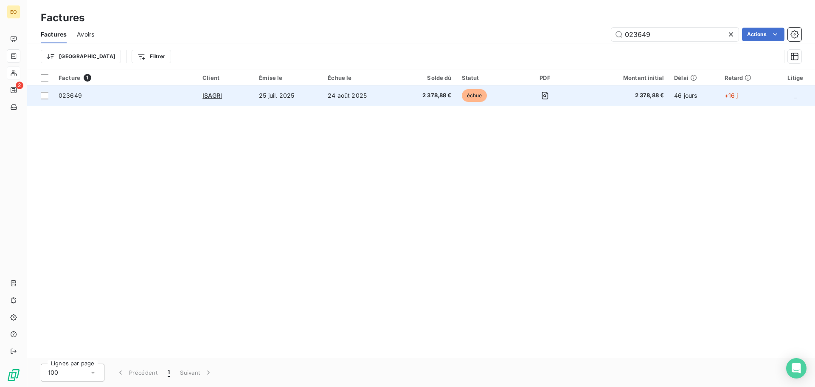
click at [232, 97] on div "ISAGRI" at bounding box center [225, 95] width 46 height 8
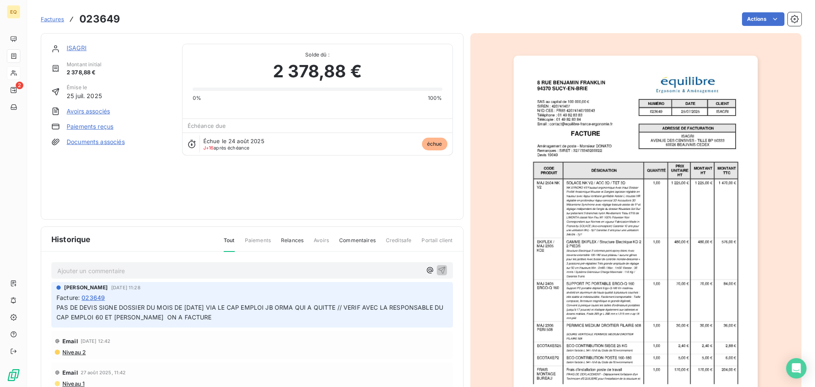
click at [96, 139] on link "Documents associés" at bounding box center [96, 142] width 58 height 8
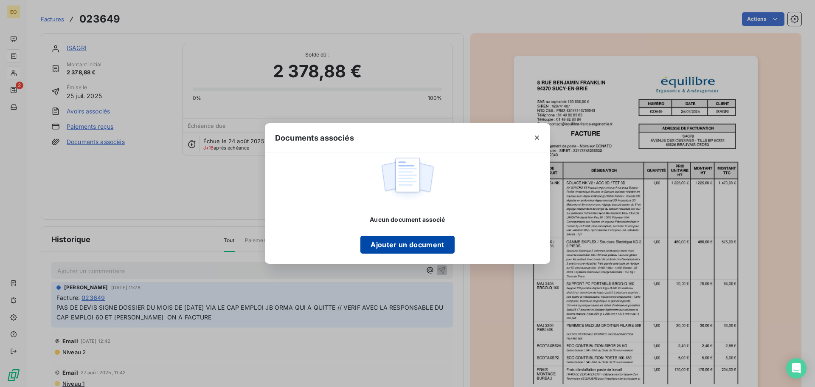
click at [404, 247] on button "Ajouter un document" at bounding box center [407, 245] width 94 height 18
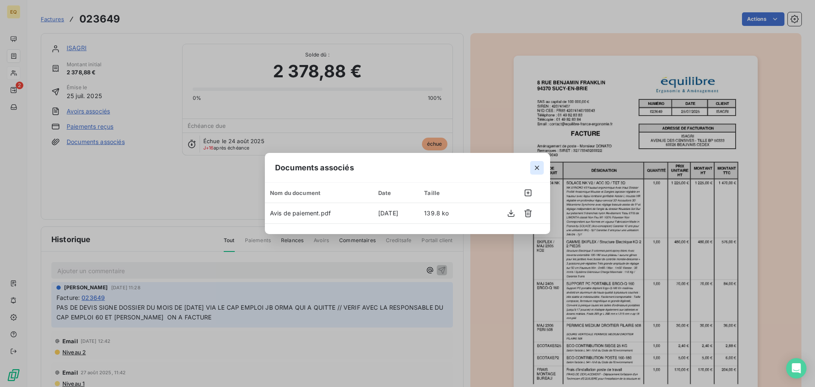
click at [537, 166] on icon "button" at bounding box center [537, 167] width 8 height 8
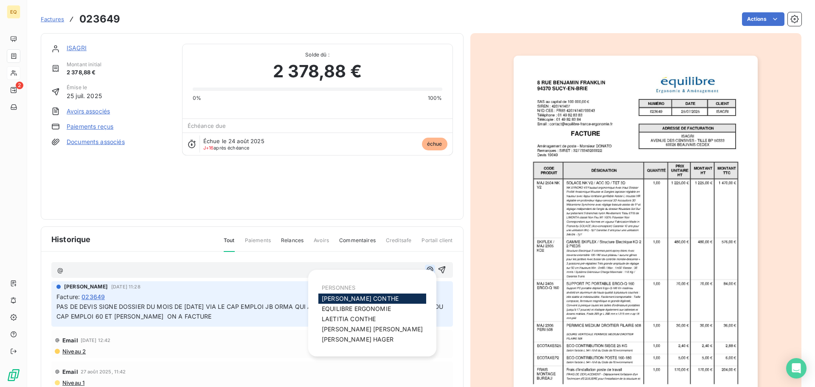
click at [426, 268] on icon "button" at bounding box center [430, 269] width 8 height 8
click at [349, 296] on span "[PERSON_NAME]" at bounding box center [360, 298] width 77 height 7
click at [427, 270] on icon "button" at bounding box center [430, 270] width 6 height 6
click at [345, 317] on span "[PERSON_NAME]" at bounding box center [349, 318] width 54 height 7
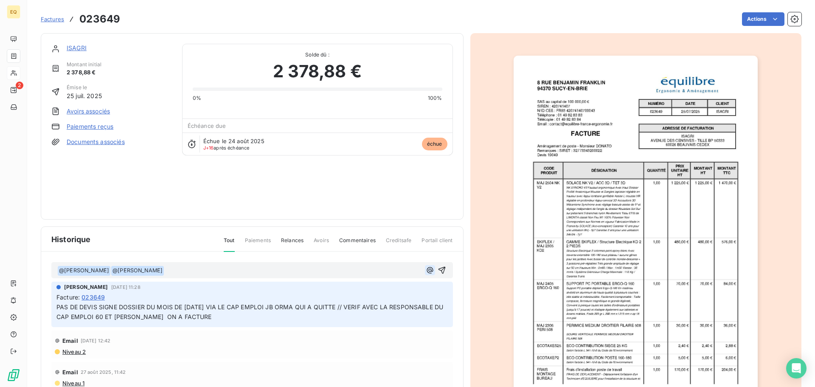
click at [426, 269] on icon "button" at bounding box center [430, 270] width 8 height 8
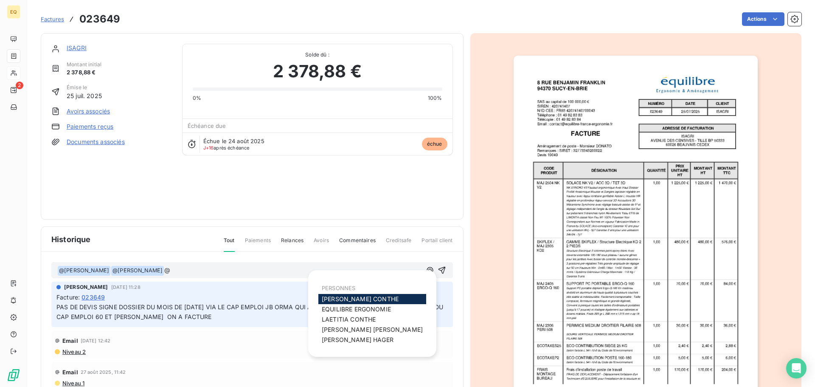
drag, startPoint x: 329, startPoint y: 337, endPoint x: 278, endPoint y: 319, distance: 53.3
click at [327, 337] on span "[PERSON_NAME]" at bounding box center [358, 339] width 72 height 7
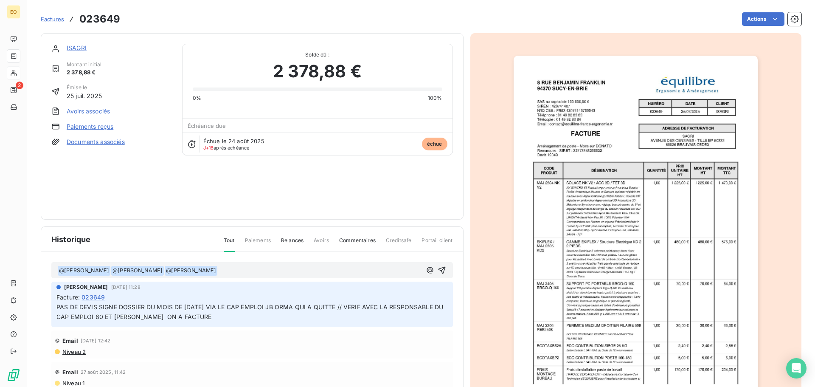
click at [233, 271] on p "﻿ @ [PERSON_NAME] ﻿ ﻿ @ [PERSON_NAME] ﻿ ﻿ @ [PERSON_NAME] ﻿ ﻿" at bounding box center [239, 270] width 364 height 10
click at [438, 270] on icon "button" at bounding box center [442, 270] width 8 height 8
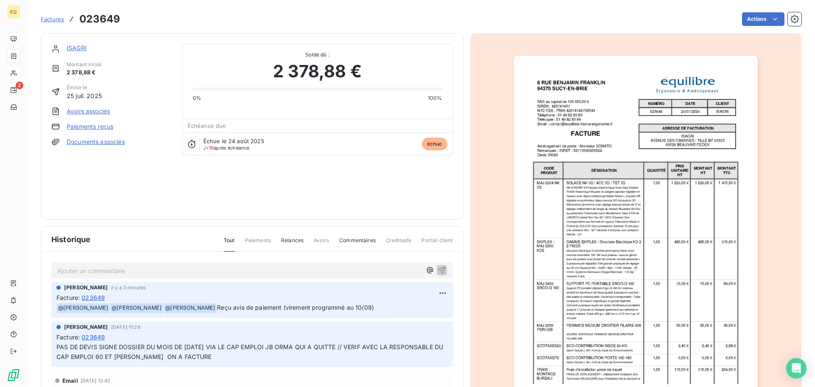
click at [82, 48] on link "ISAGRI" at bounding box center [77, 47] width 20 height 7
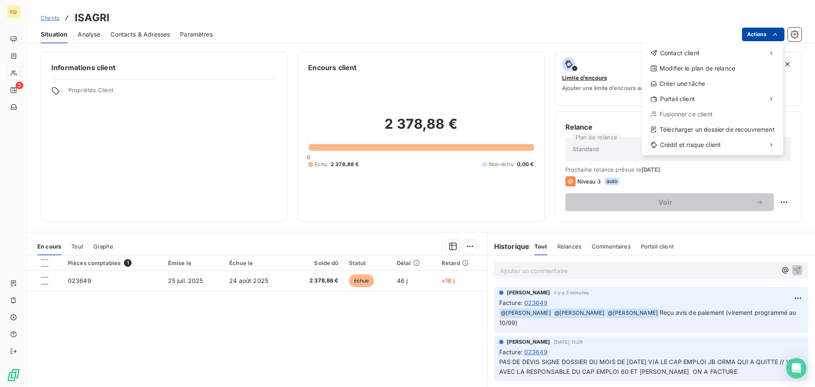
click at [762, 36] on html "EQ 2 Clients ISAGRI Situation Analyse Contacts & Adresses Paramètres Actions Co…" at bounding box center [407, 193] width 815 height 387
drag, startPoint x: 272, startPoint y: 320, endPoint x: 272, endPoint y: 315, distance: 5.1
click at [272, 320] on html "EQ 2 Clients ISAGRI Situation Analyse Contacts & Adresses Paramètres Actions Co…" at bounding box center [407, 193] width 815 height 387
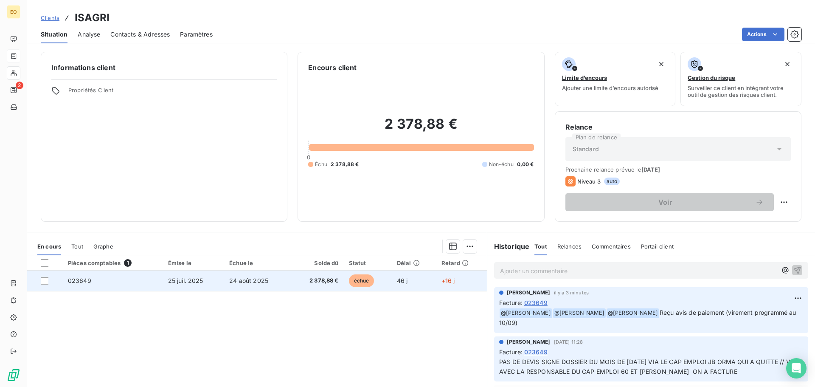
click at [266, 281] on span "24 août 2025" at bounding box center [248, 280] width 39 height 7
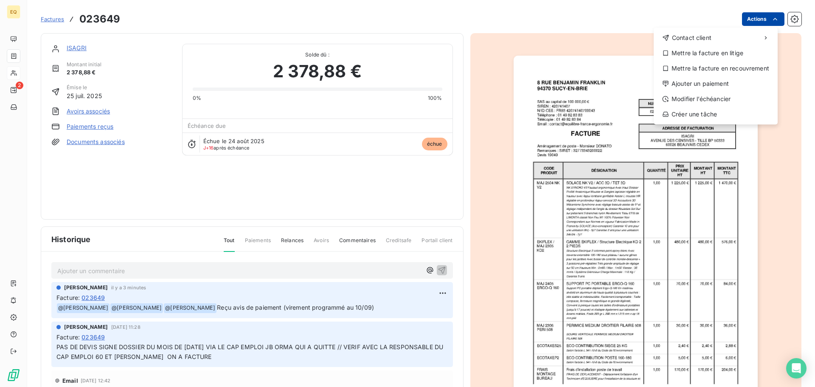
click at [757, 15] on html "EQ 2 Factures 023649 Actions Contact client Mettre la facture en litige Mettre …" at bounding box center [407, 193] width 815 height 387
click at [695, 83] on div "Ajouter un paiement" at bounding box center [715, 84] width 117 height 14
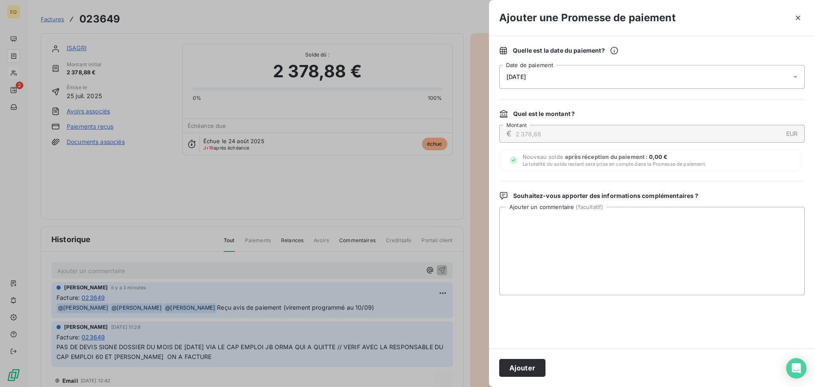
click at [526, 77] on span "[DATE]" at bounding box center [516, 76] width 20 height 7
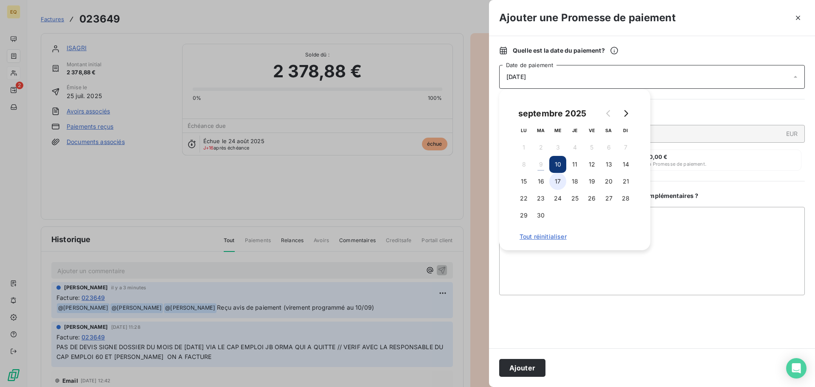
click at [558, 180] on button "17" at bounding box center [557, 181] width 17 height 17
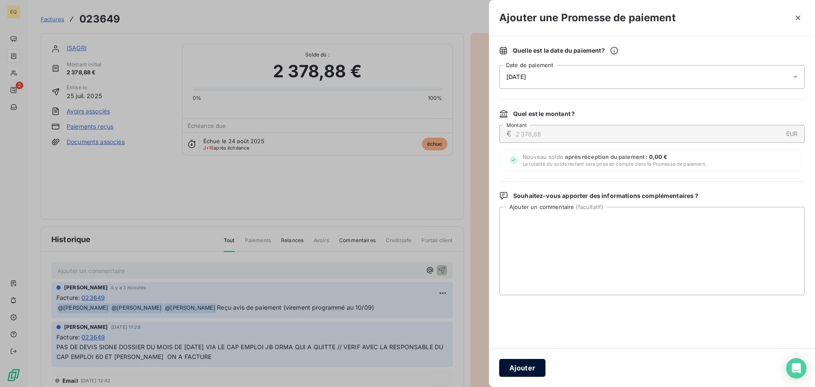
click at [519, 367] on button "Ajouter" at bounding box center [522, 368] width 46 height 18
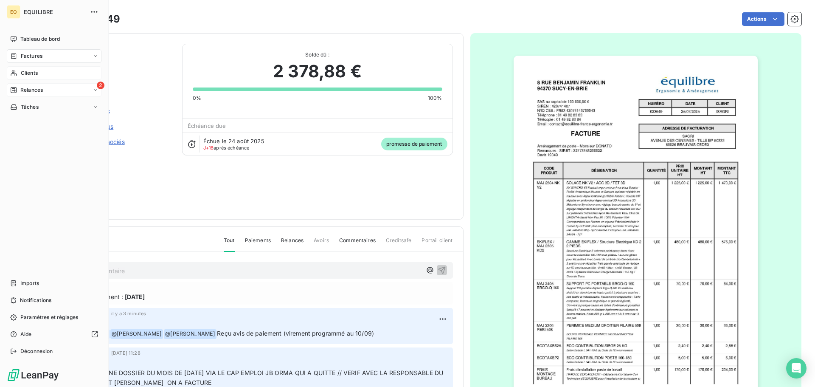
click at [29, 87] on span "Relances" at bounding box center [31, 90] width 22 height 8
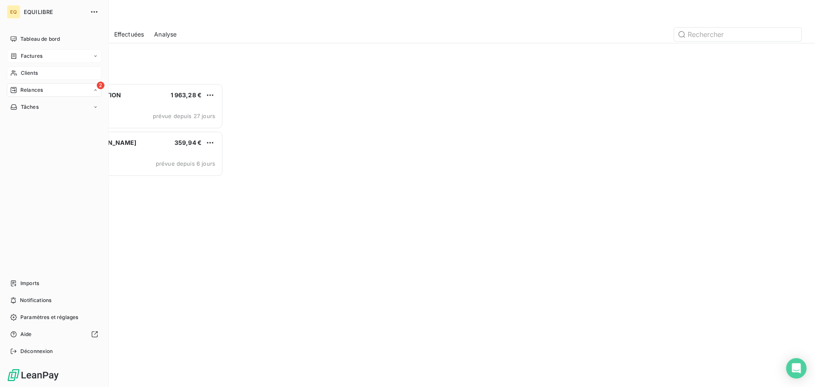
scroll to position [297, 176]
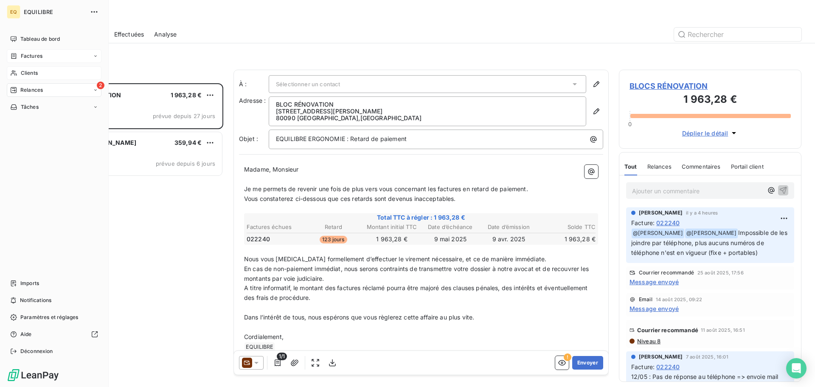
click at [38, 54] on span "Factures" at bounding box center [32, 56] width 22 height 8
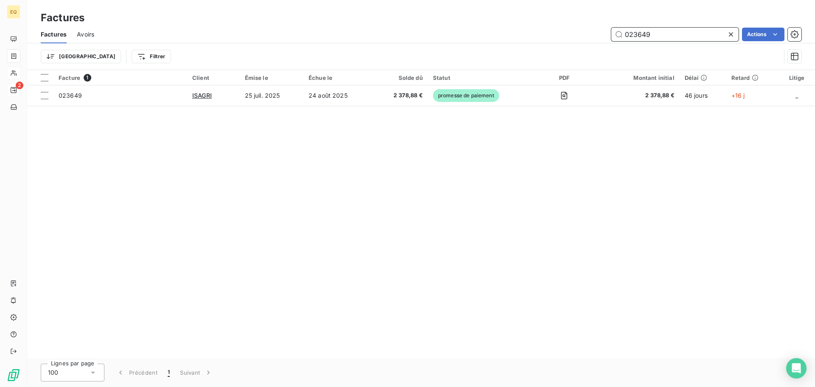
drag, startPoint x: 661, startPoint y: 34, endPoint x: 602, endPoint y: 31, distance: 58.7
click at [602, 31] on div "023649 Actions" at bounding box center [452, 35] width 697 height 14
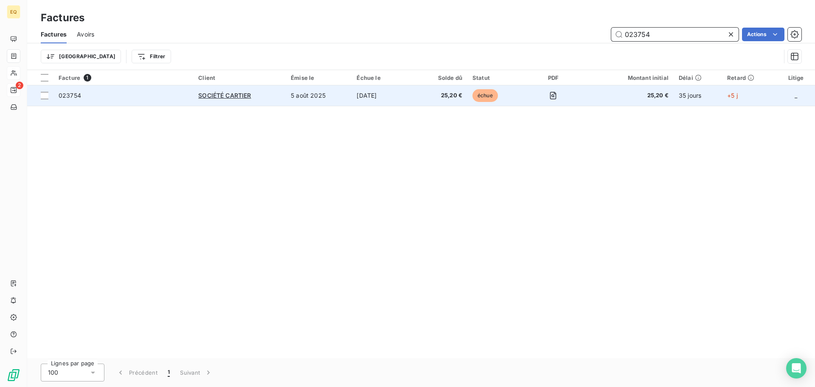
type input "023754"
click at [275, 94] on div "SOCIÉTÉ CARTIER" at bounding box center [239, 95] width 82 height 8
